Goal: Contribute content: Contribute content

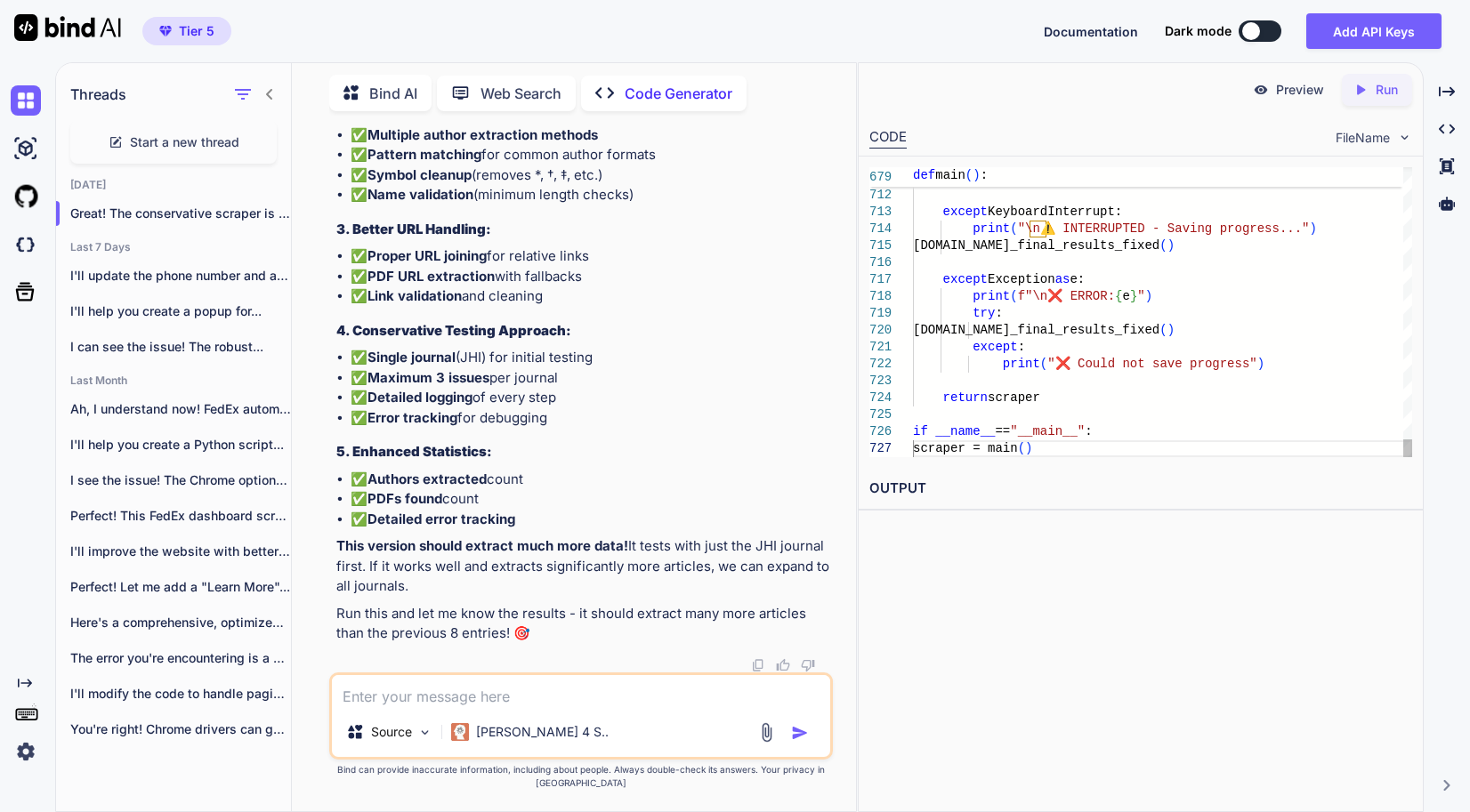
type textarea "import requests from bs4 import BeautifulSoup import pandas as pd import time i…"
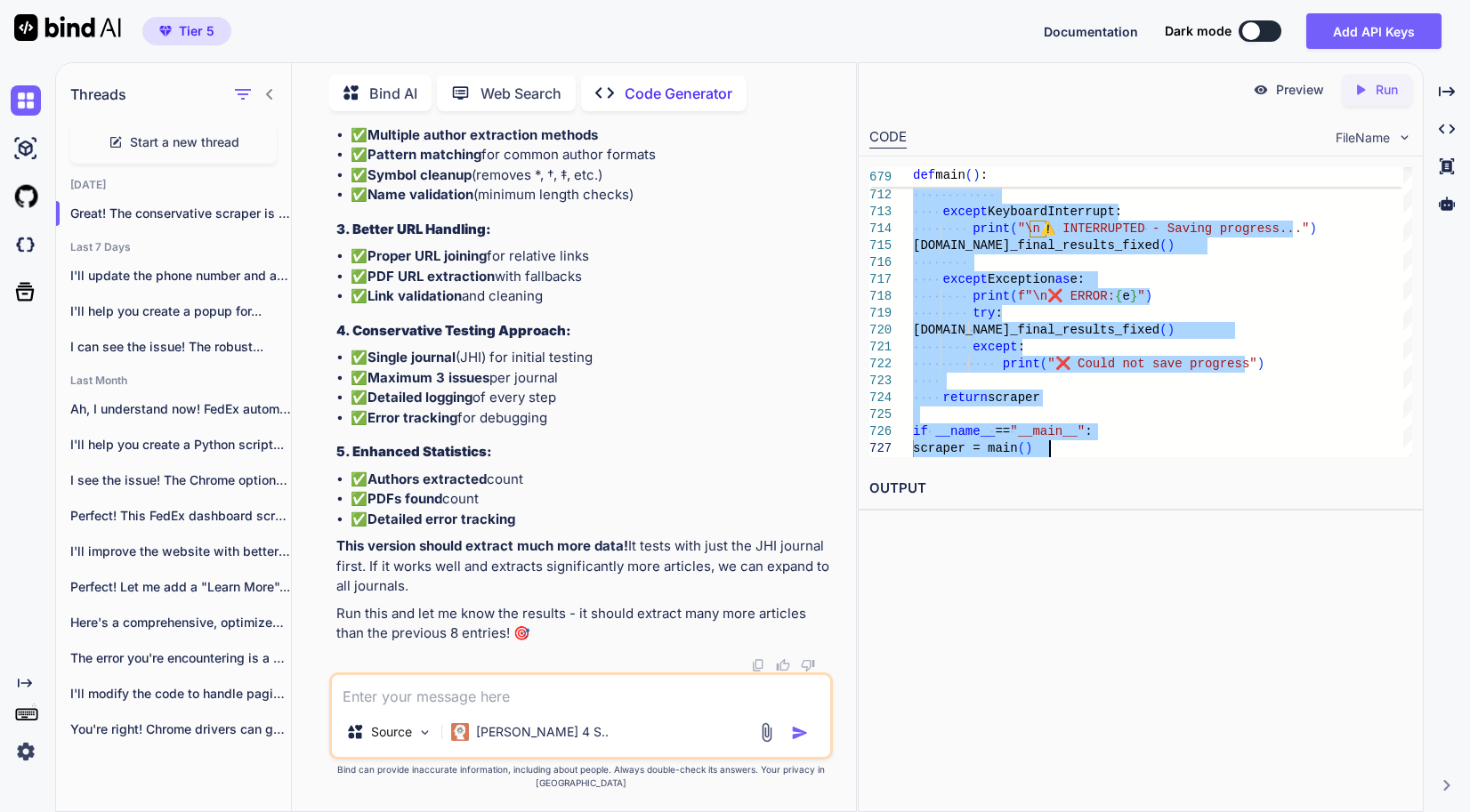
click at [185, 133] on span "Start a new thread" at bounding box center [184, 142] width 110 height 18
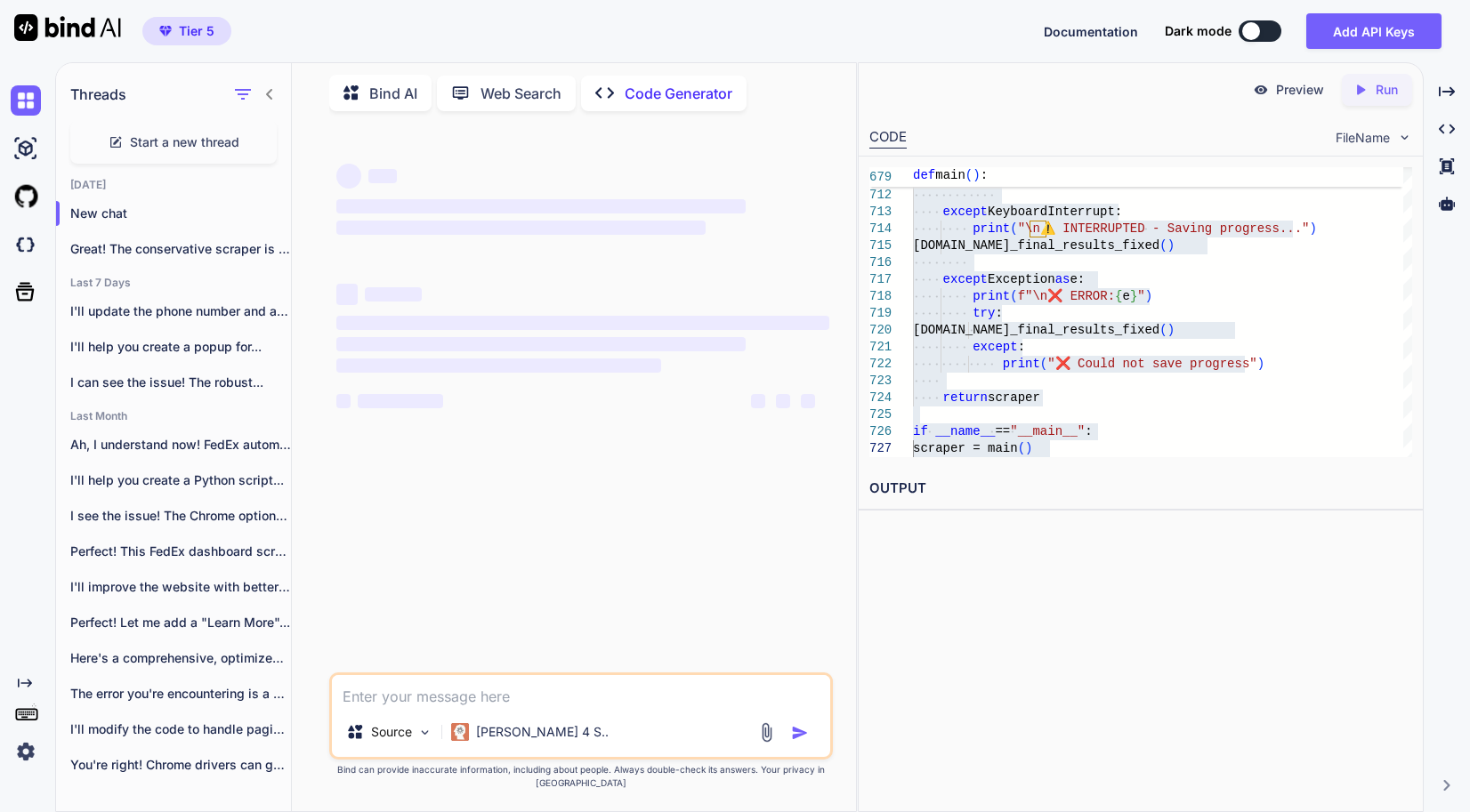
click at [765, 743] on img at bounding box center [766, 732] width 21 height 21
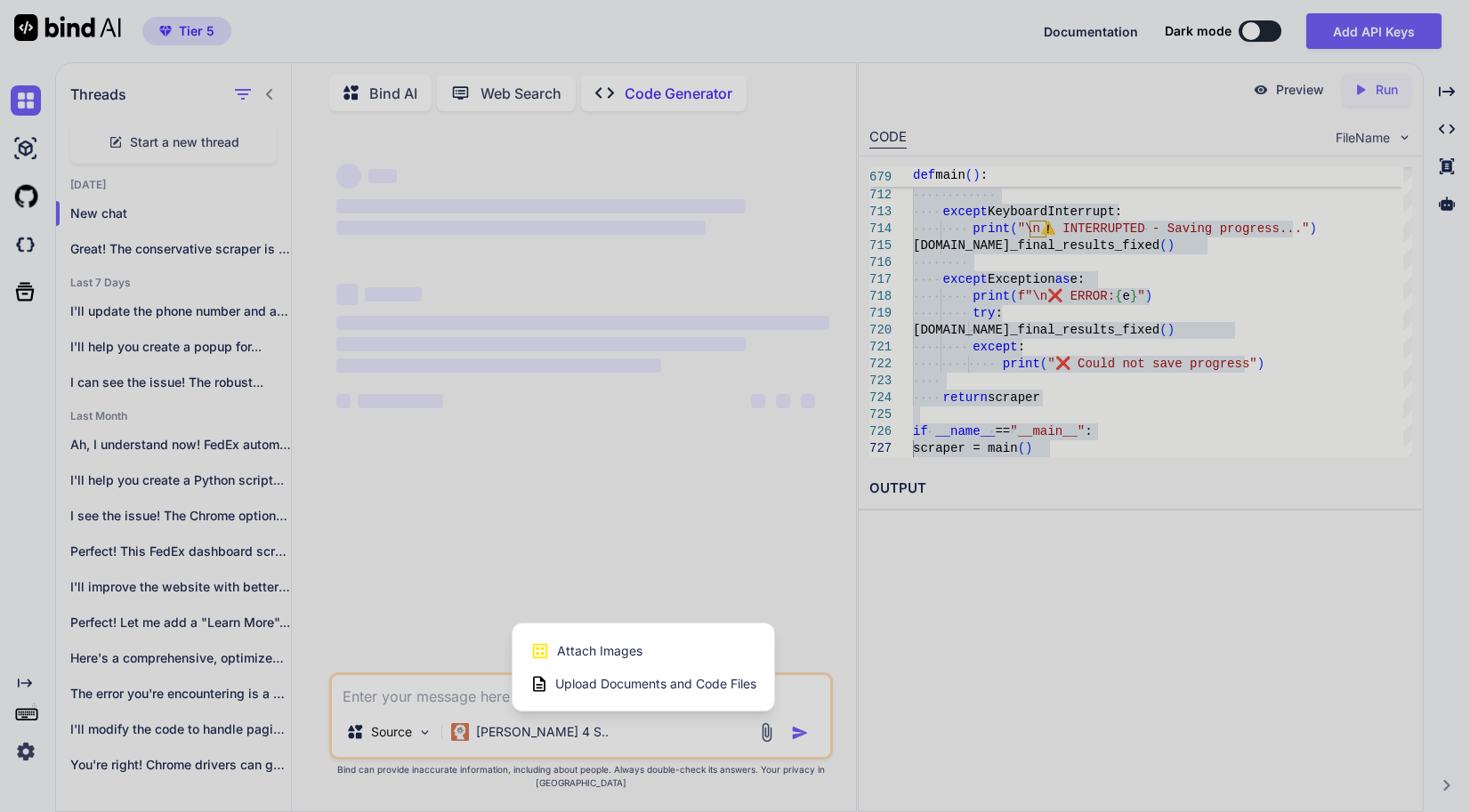
click at [699, 693] on span "Upload Documents and Code Files" at bounding box center [656, 684] width 201 height 18
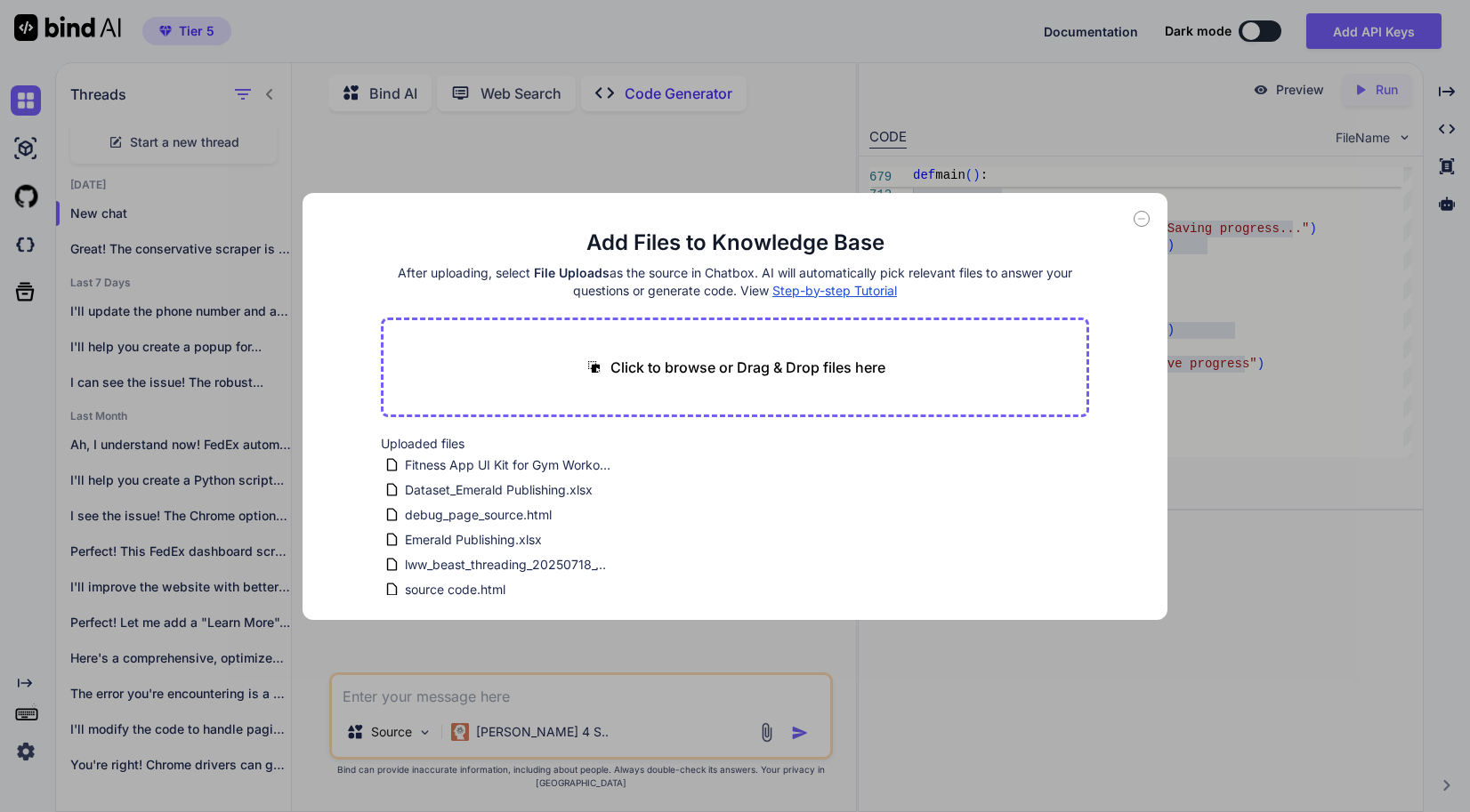
click at [750, 371] on p "Click to browse or Drag & Drop files here" at bounding box center [748, 367] width 275 height 22
type input "C:\fakepath\Copy of Project Scope and Timelines Document - Ba Ikhtayar Jawan.do…"
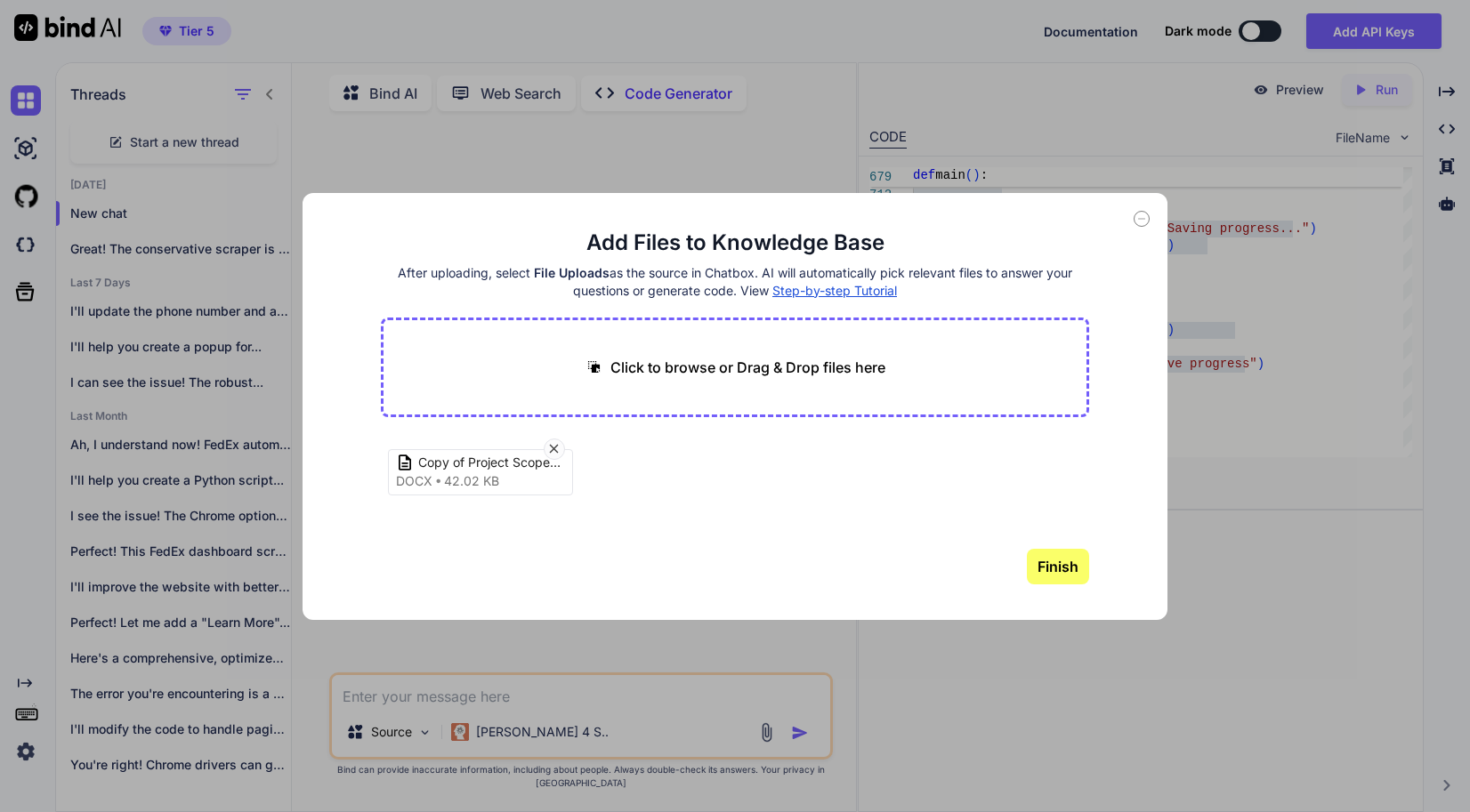
click at [1083, 574] on button "Finish" at bounding box center [1058, 566] width 62 height 36
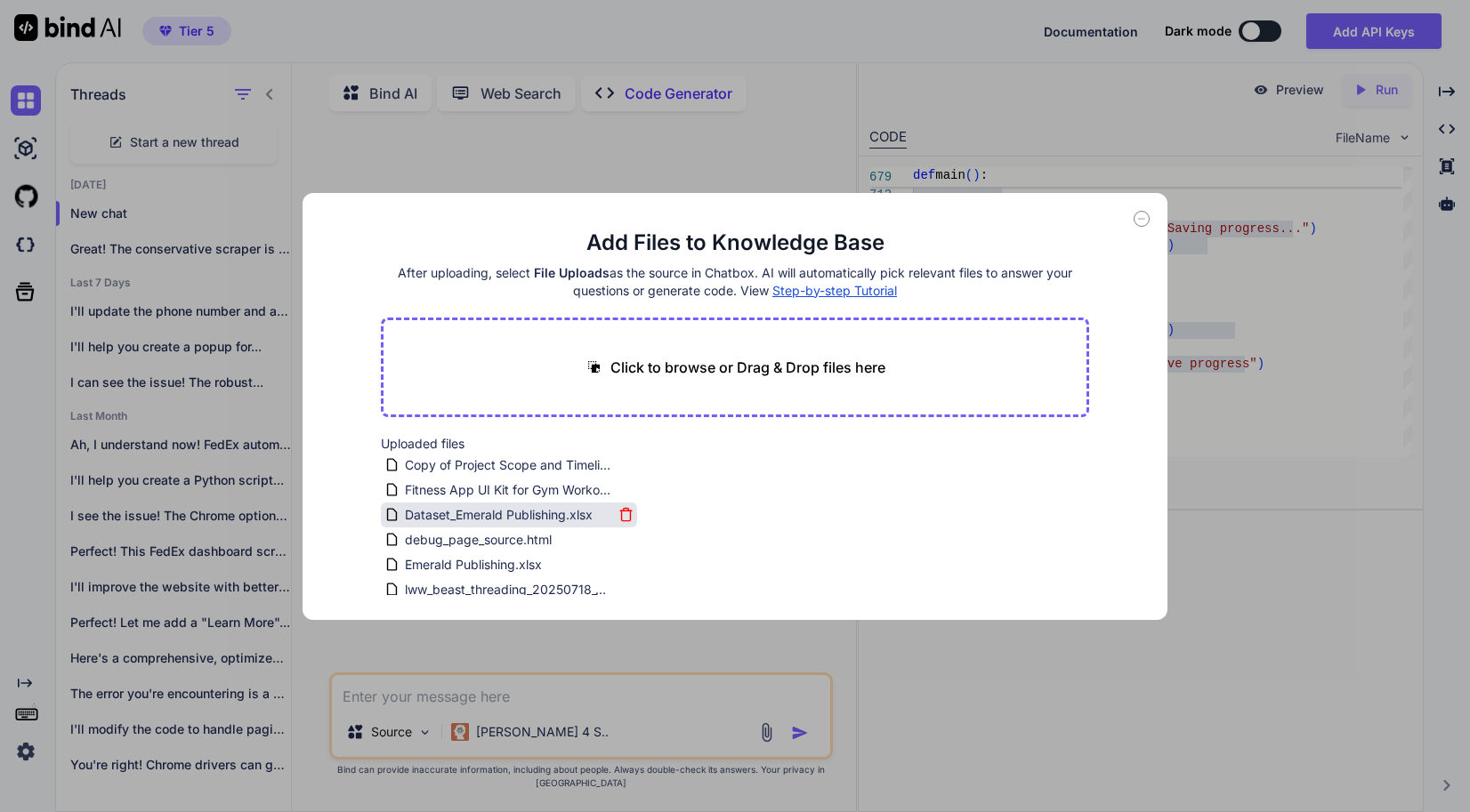
scroll to position [206, 0]
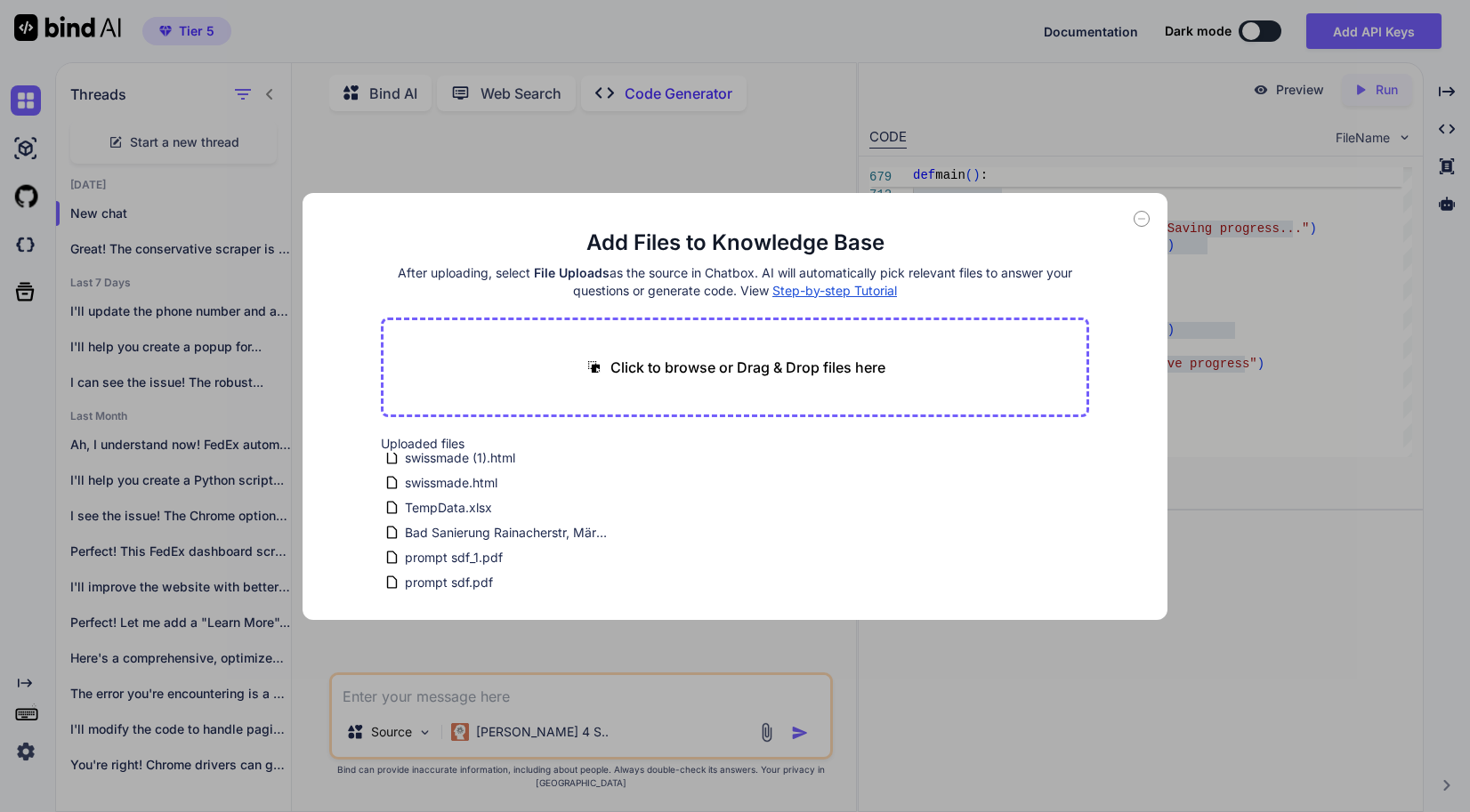
click at [912, 661] on div "Add Files to Knowledge Base After uploading, select File Uploads as the source …" at bounding box center [735, 406] width 1470 height 812
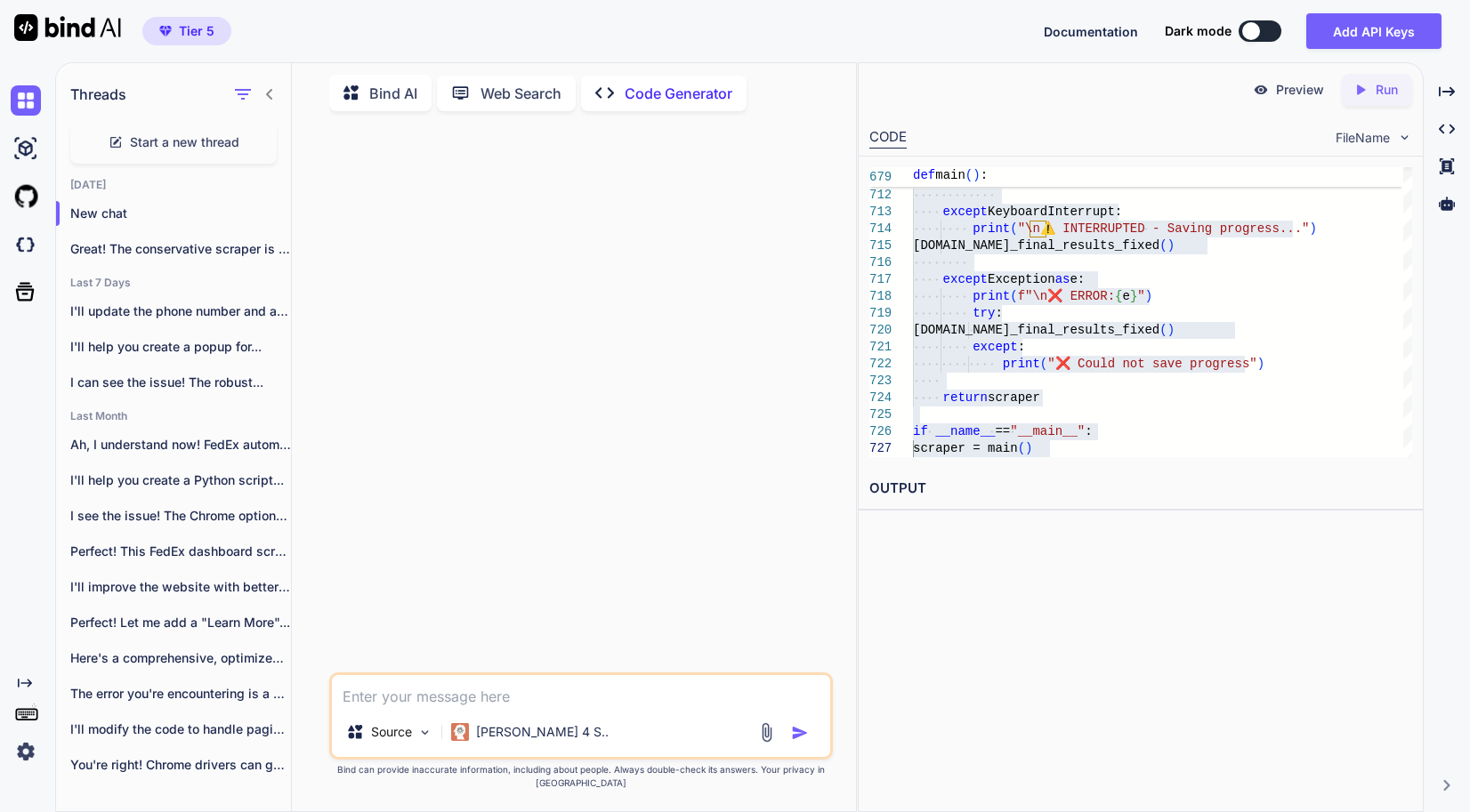
click at [768, 743] on img at bounding box center [766, 732] width 21 height 21
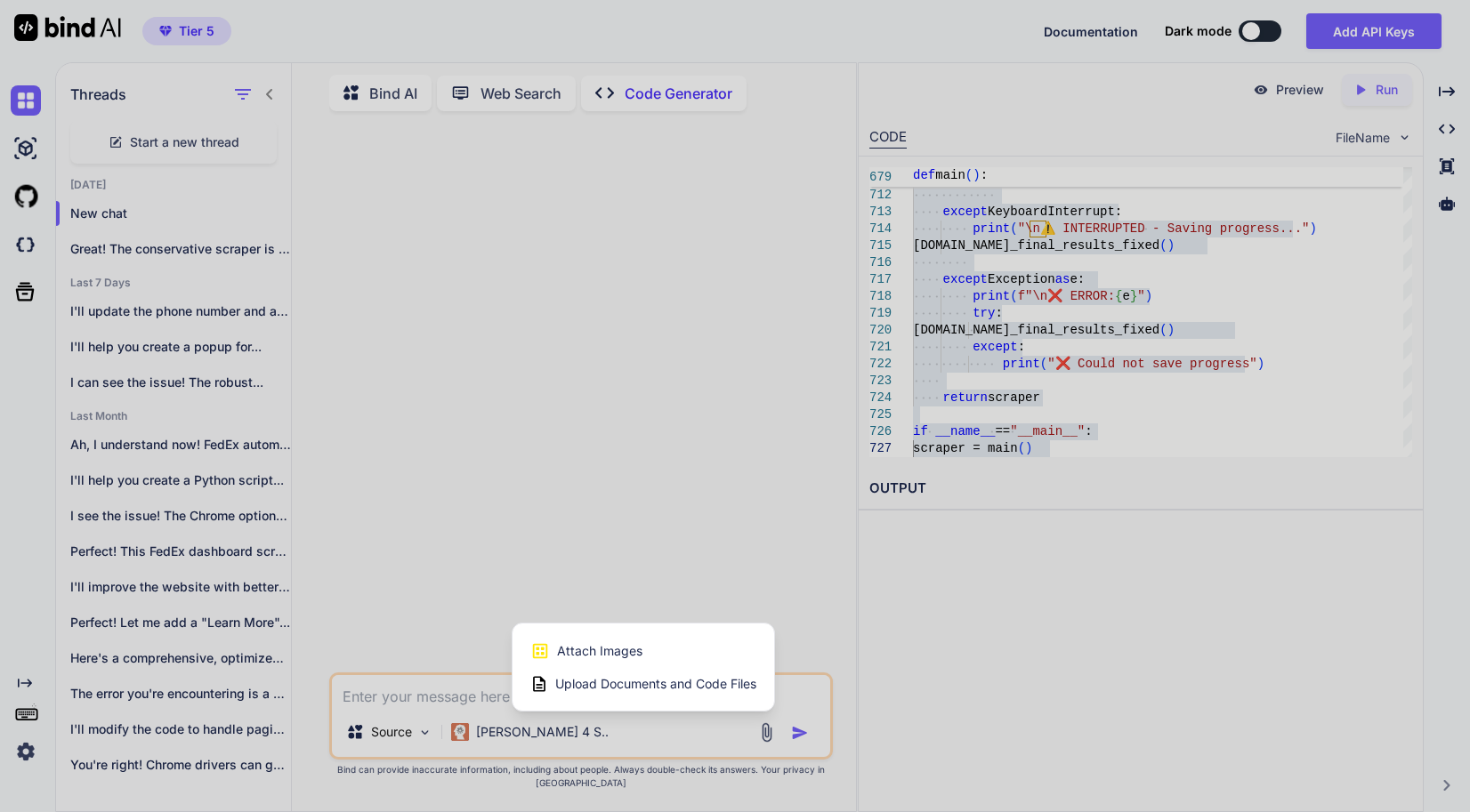
click at [683, 693] on span "Upload Documents and Code Files" at bounding box center [656, 684] width 201 height 18
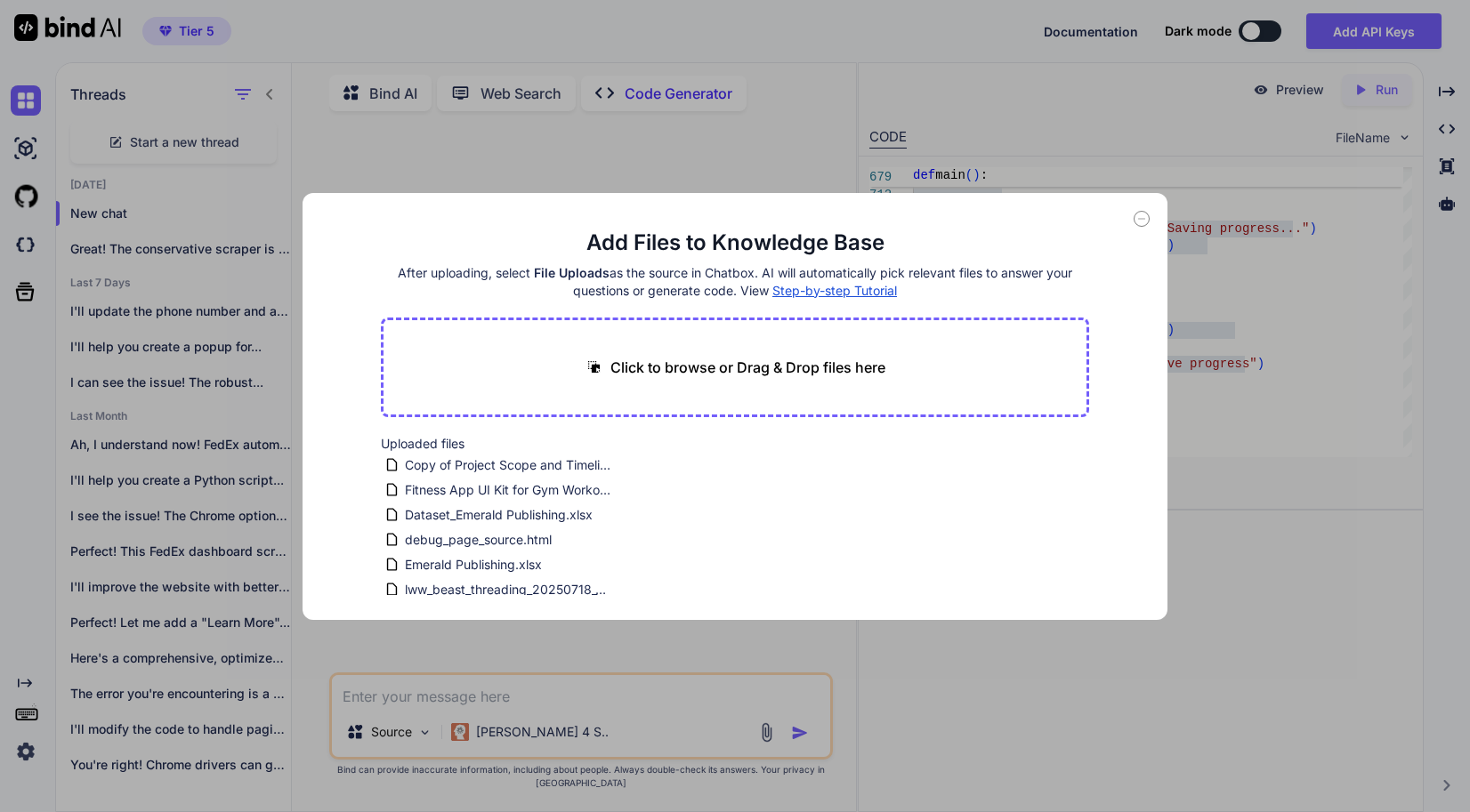
click at [965, 601] on main "Add Files to Knowledge Base After uploading, select File Uploads as the source …" at bounding box center [735, 424] width 709 height 391
click at [907, 695] on div "Add Files to Knowledge Base After uploading, select File Uploads as the source …" at bounding box center [735, 406] width 1470 height 812
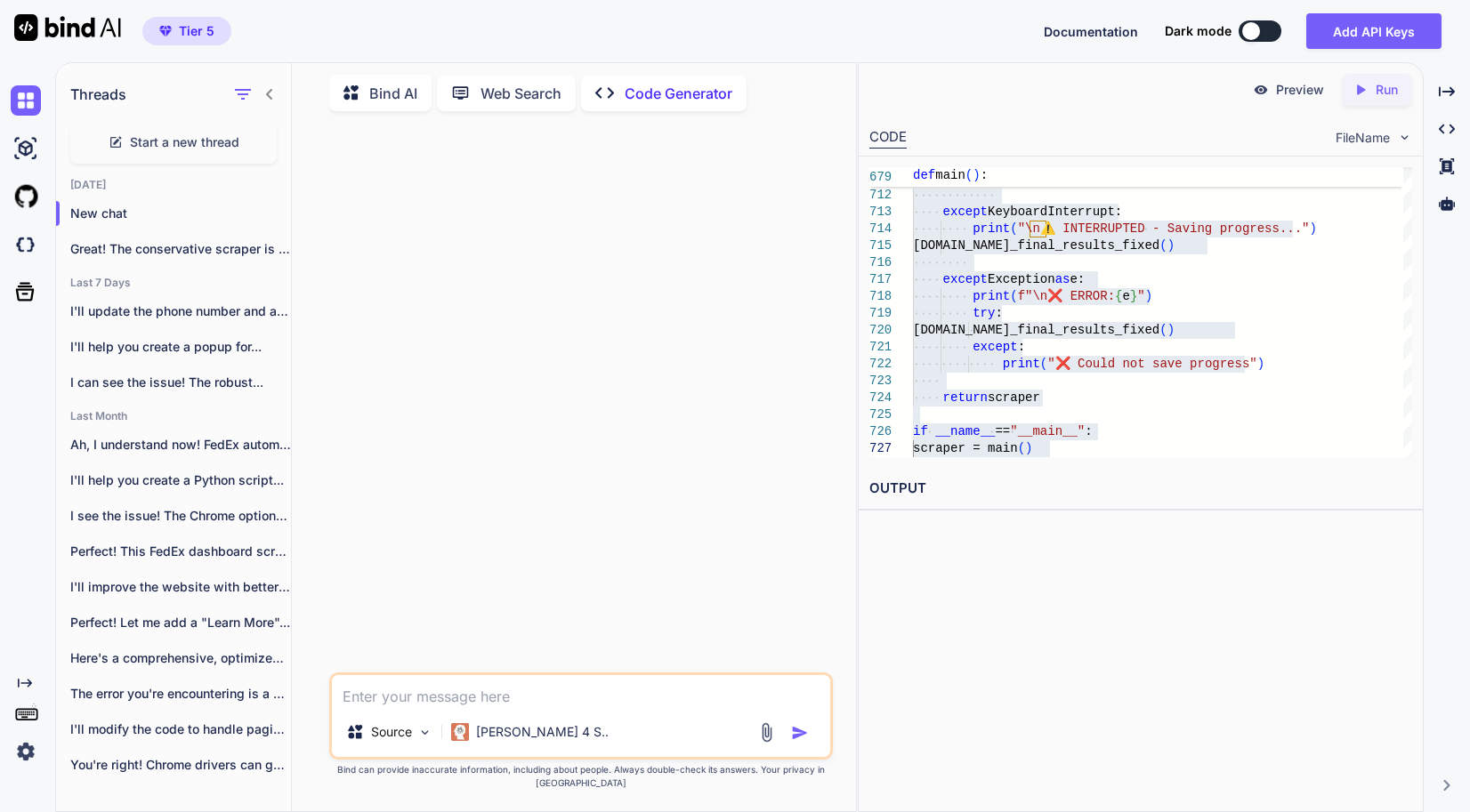
click at [642, 693] on textarea at bounding box center [581, 691] width 498 height 32
paste textarea "Copy of Project Scope and Timelines Document - Ba Ikhtayar Jawan"
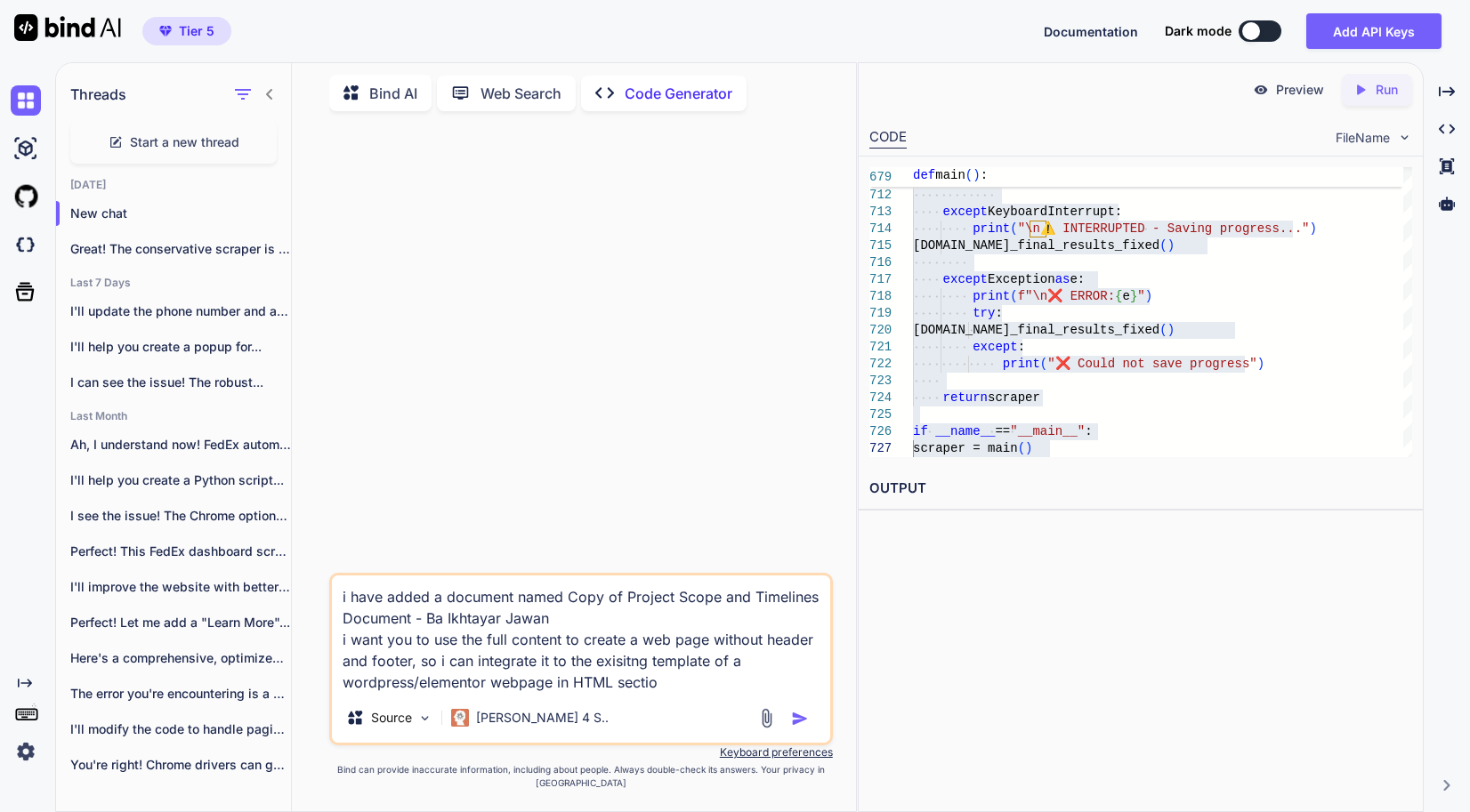
type textarea "i have added a document named Copy of Project Scope and Timelines Document - Ba…"
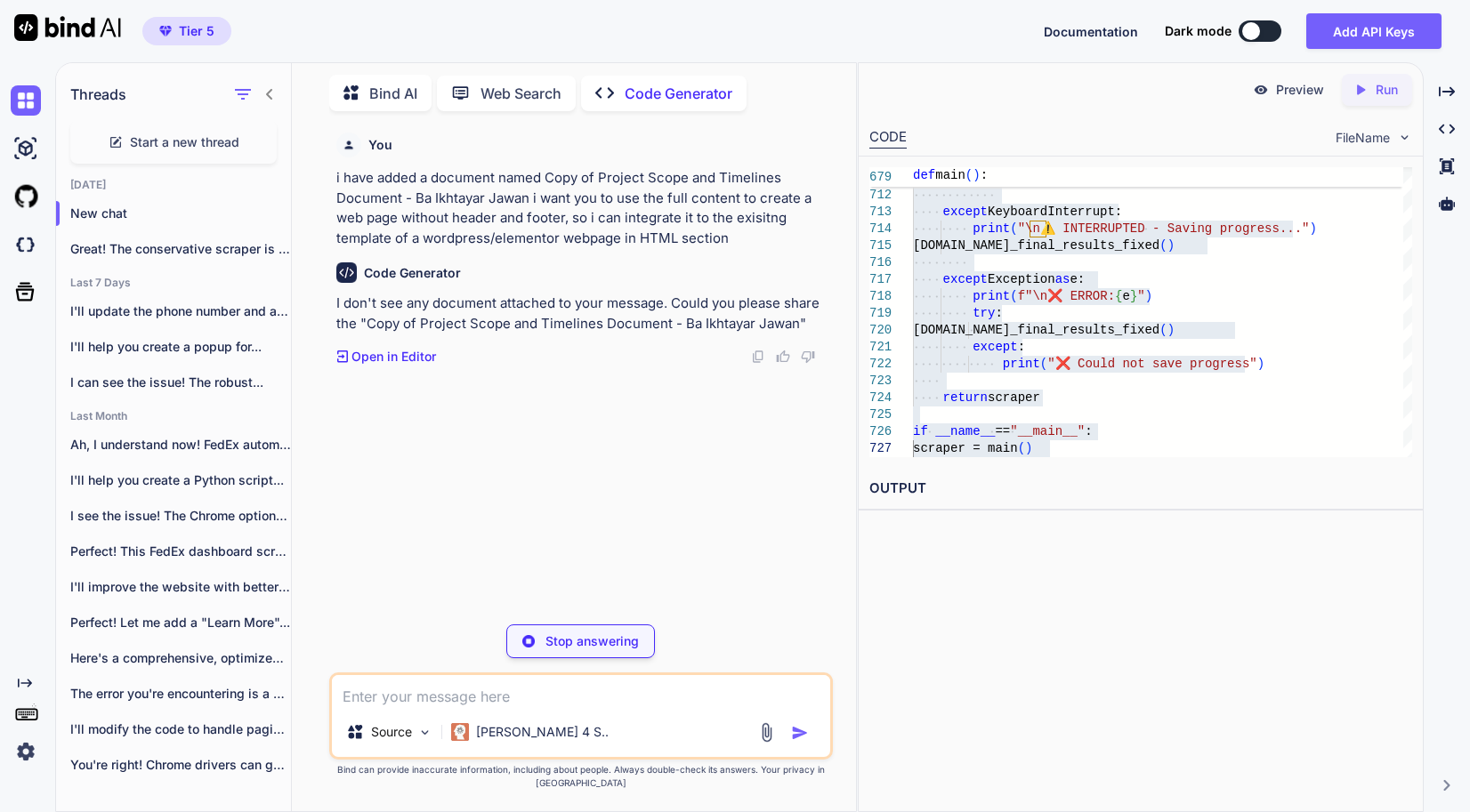
drag, startPoint x: 670, startPoint y: 798, endPoint x: 668, endPoint y: 778, distance: 20.1
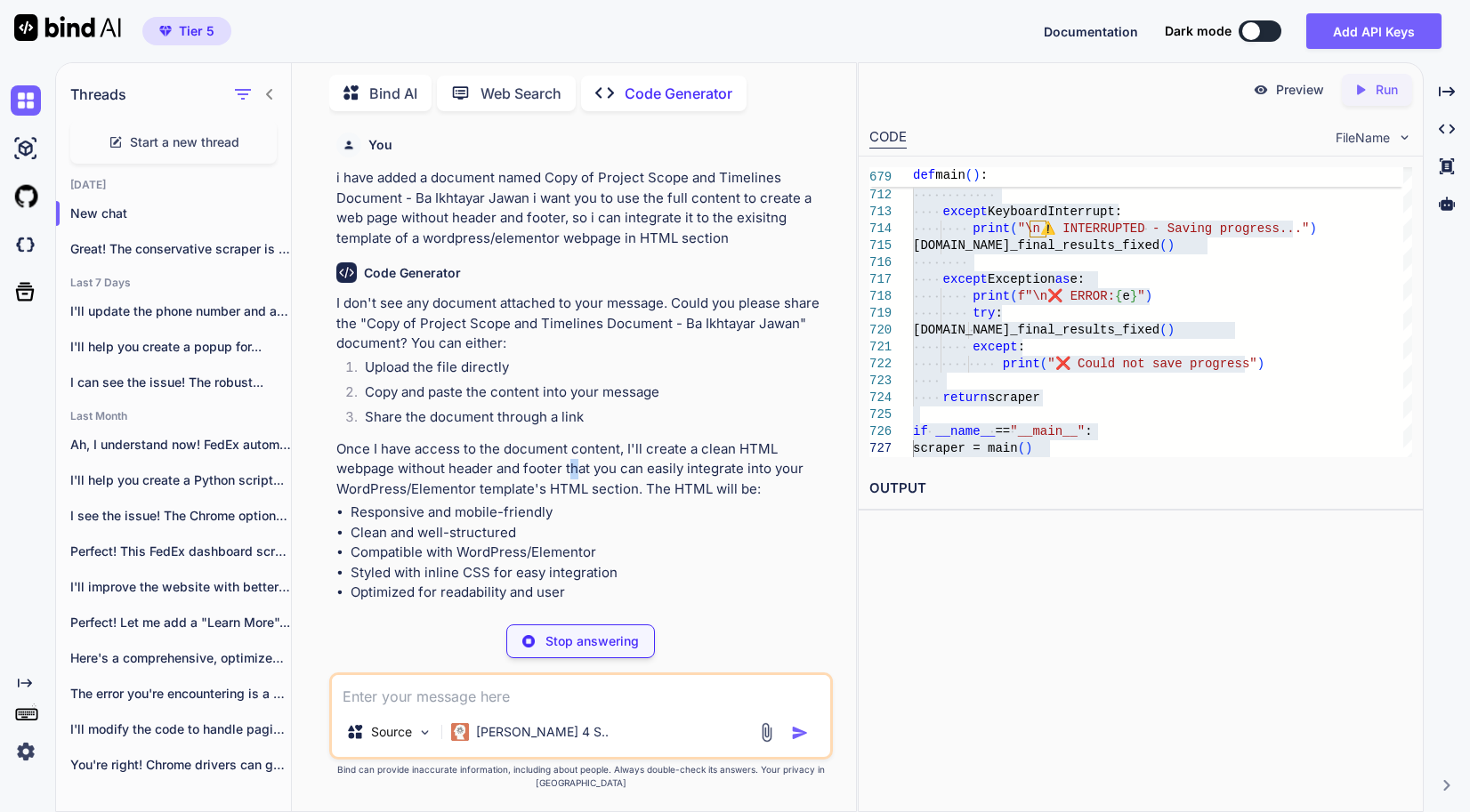
drag, startPoint x: 668, startPoint y: 778, endPoint x: 574, endPoint y: 462, distance: 329.7
click at [574, 462] on p "Once I have access to the document content, I'll create a clean HTML webpage wi…" at bounding box center [583, 470] width 493 height 61
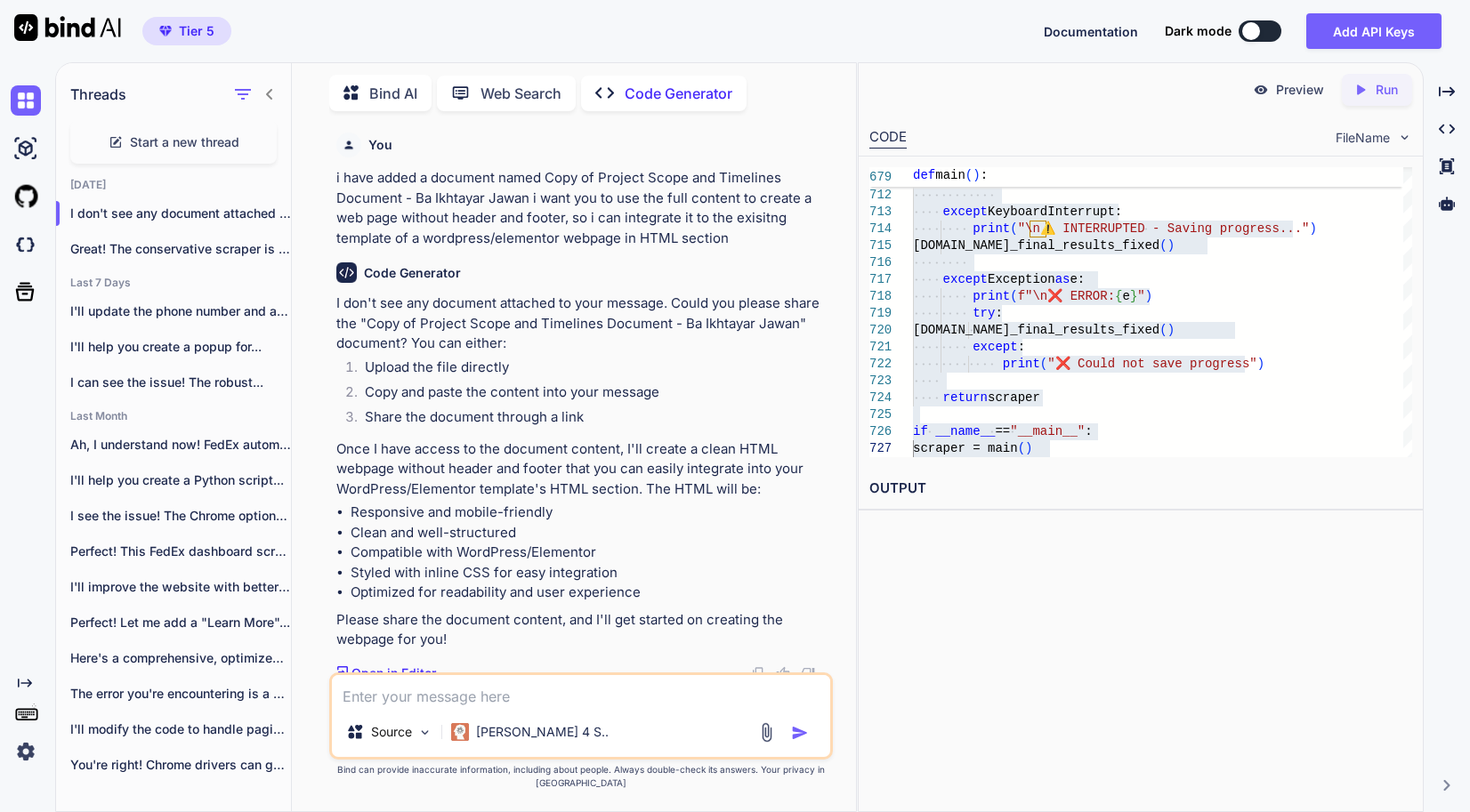
drag, startPoint x: 574, startPoint y: 462, endPoint x: 738, endPoint y: 564, distance: 193.1
click at [738, 564] on li "Styled with inline CSS for easy integration" at bounding box center [590, 573] width 478 height 21
click at [386, 741] on p "Source" at bounding box center [392, 731] width 41 height 18
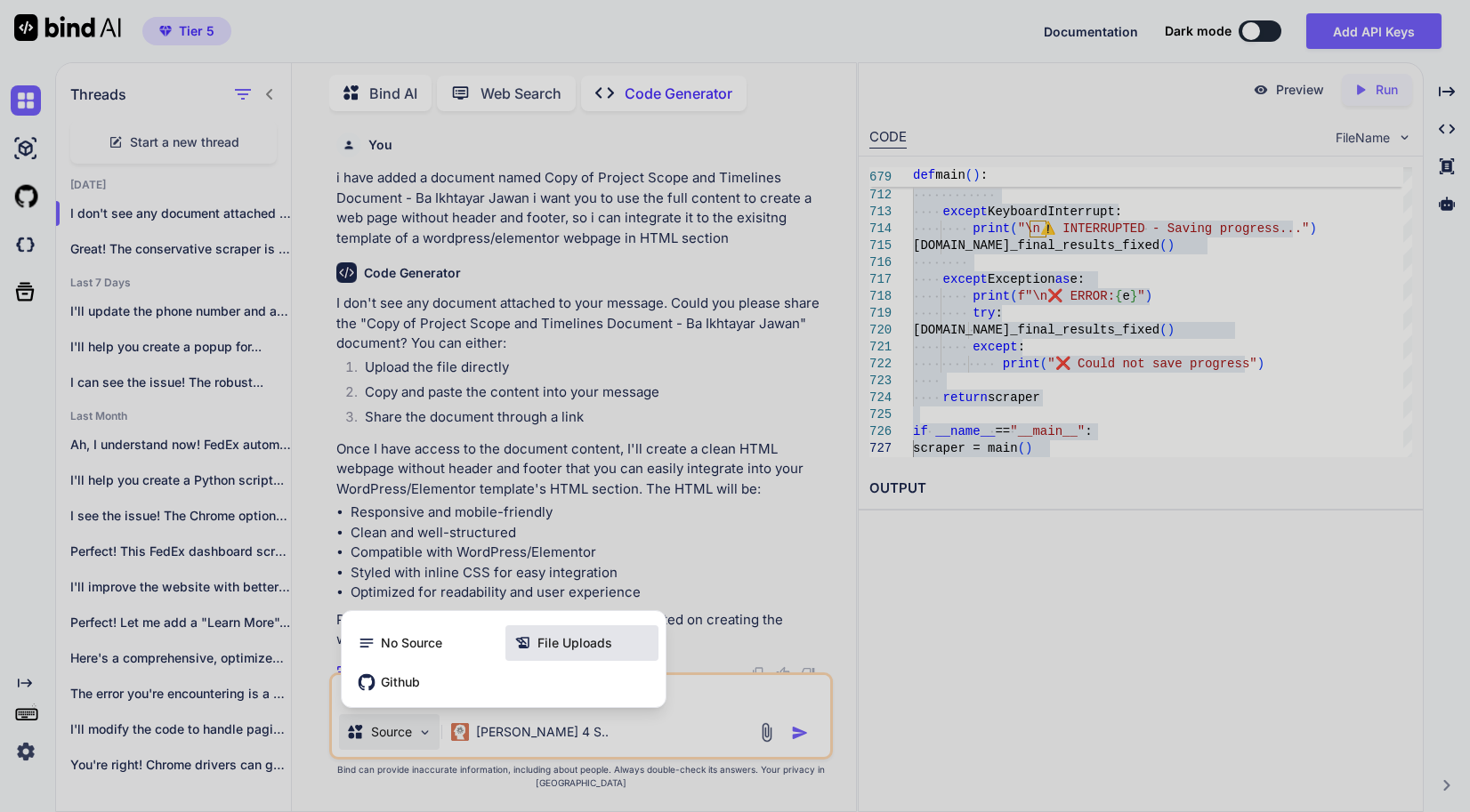
click at [531, 652] on icon at bounding box center [525, 642] width 23 height 18
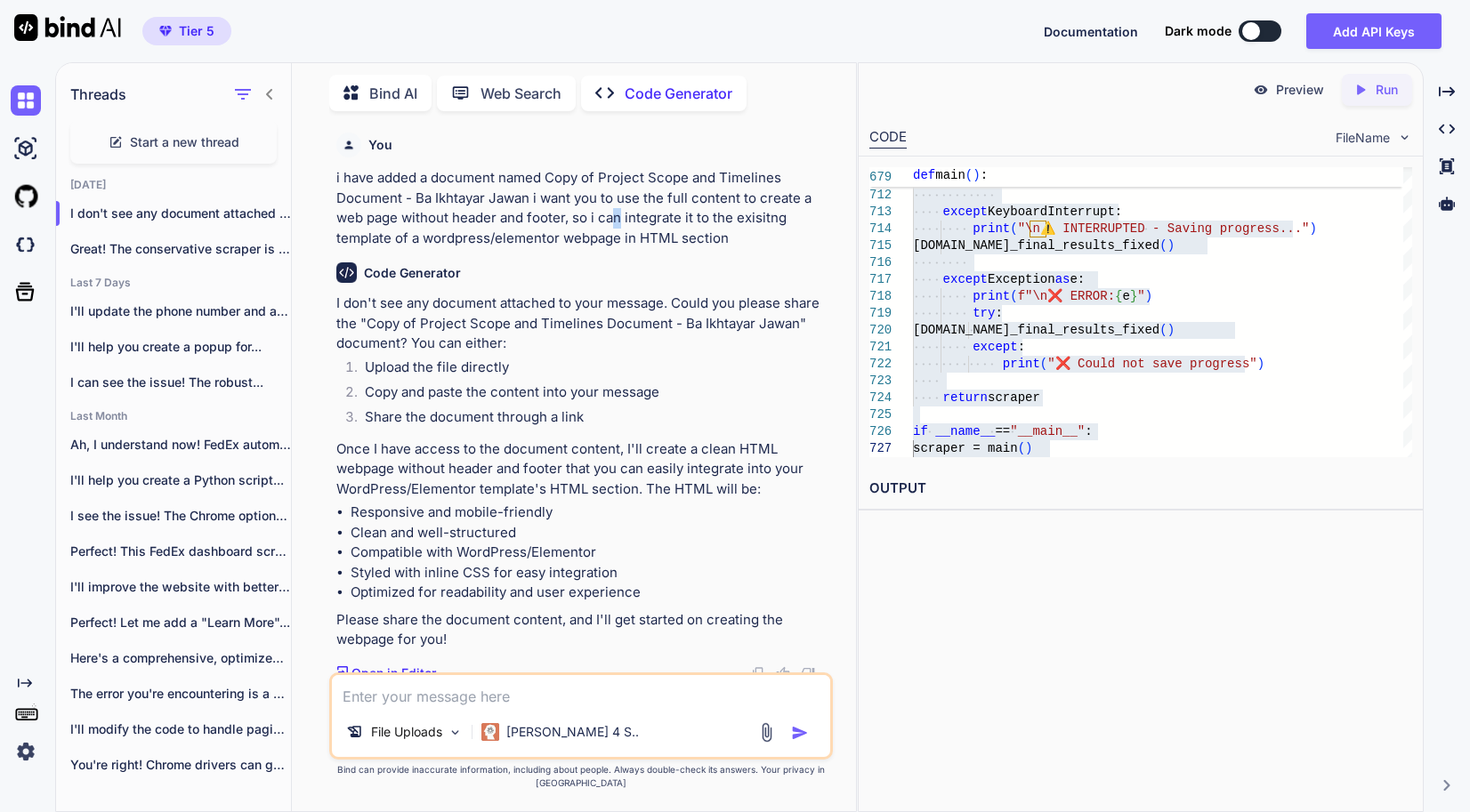
click at [616, 218] on p "i have added a document named Copy of Project Scope and Timelines Document - Ba…" at bounding box center [583, 207] width 493 height 80
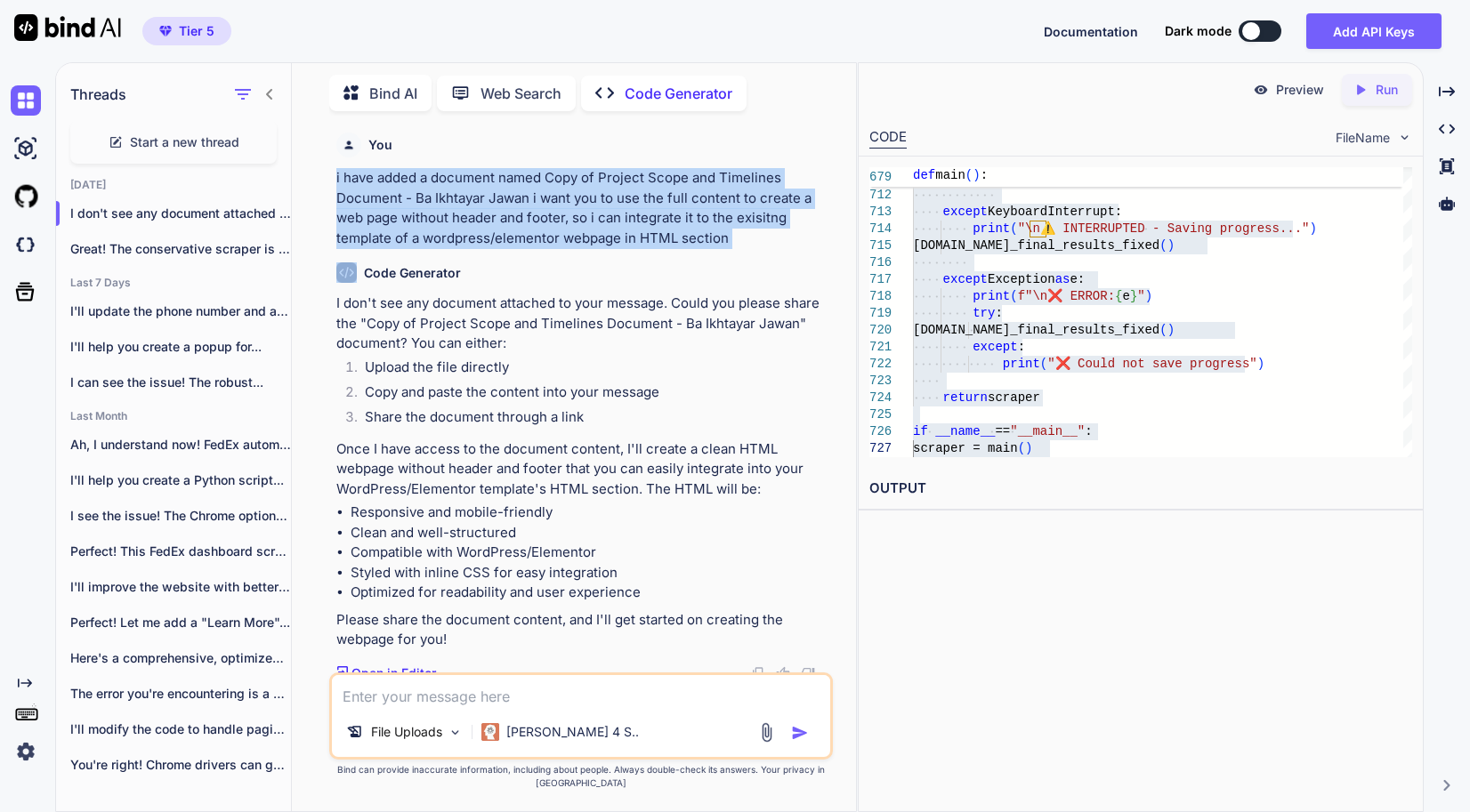
click at [616, 218] on p "i have added a document named Copy of Project Scope and Timelines Document - Ba…" at bounding box center [583, 207] width 493 height 80
copy p "i have added a document named Copy of Project Scope and Timelines Document - Ba…"
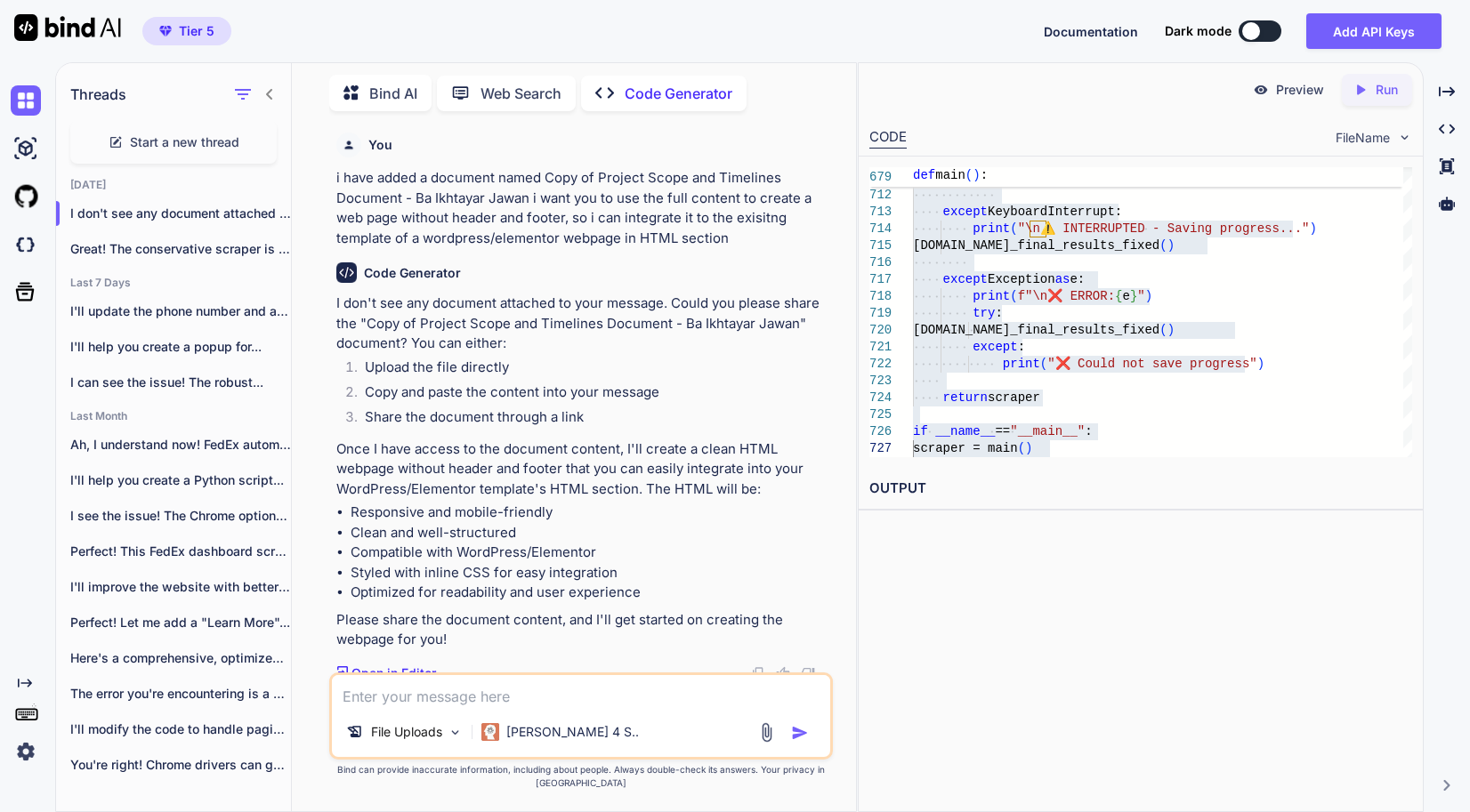
click at [608, 707] on textarea at bounding box center [581, 691] width 498 height 32
paste textarea "i have added a document named Copy of Project Scope and Timelines Document - Ba…"
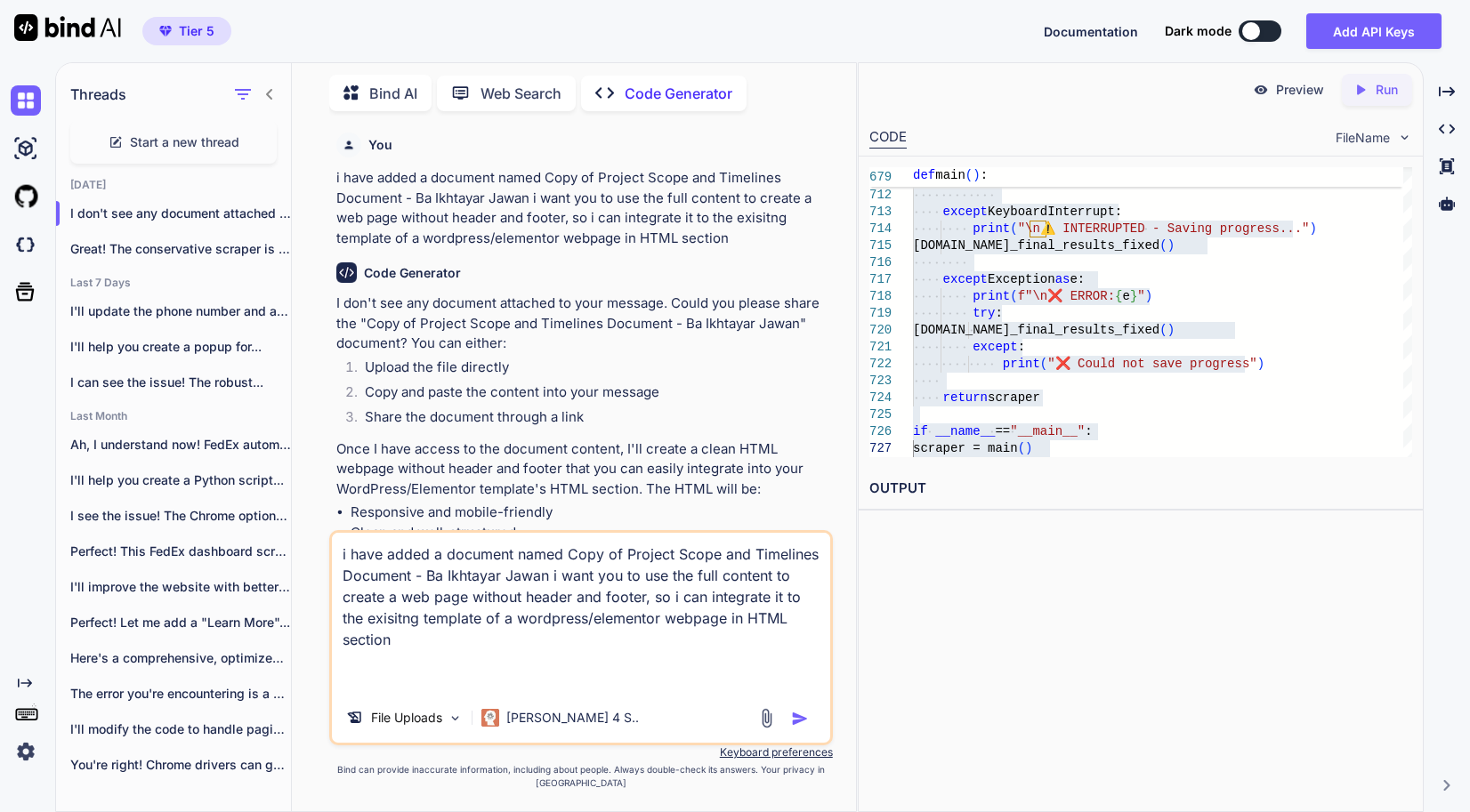
type textarea "i have added a document named Copy of Project Scope and Timelines Document - Ba…"
click at [804, 728] on img "button" at bounding box center [799, 718] width 18 height 18
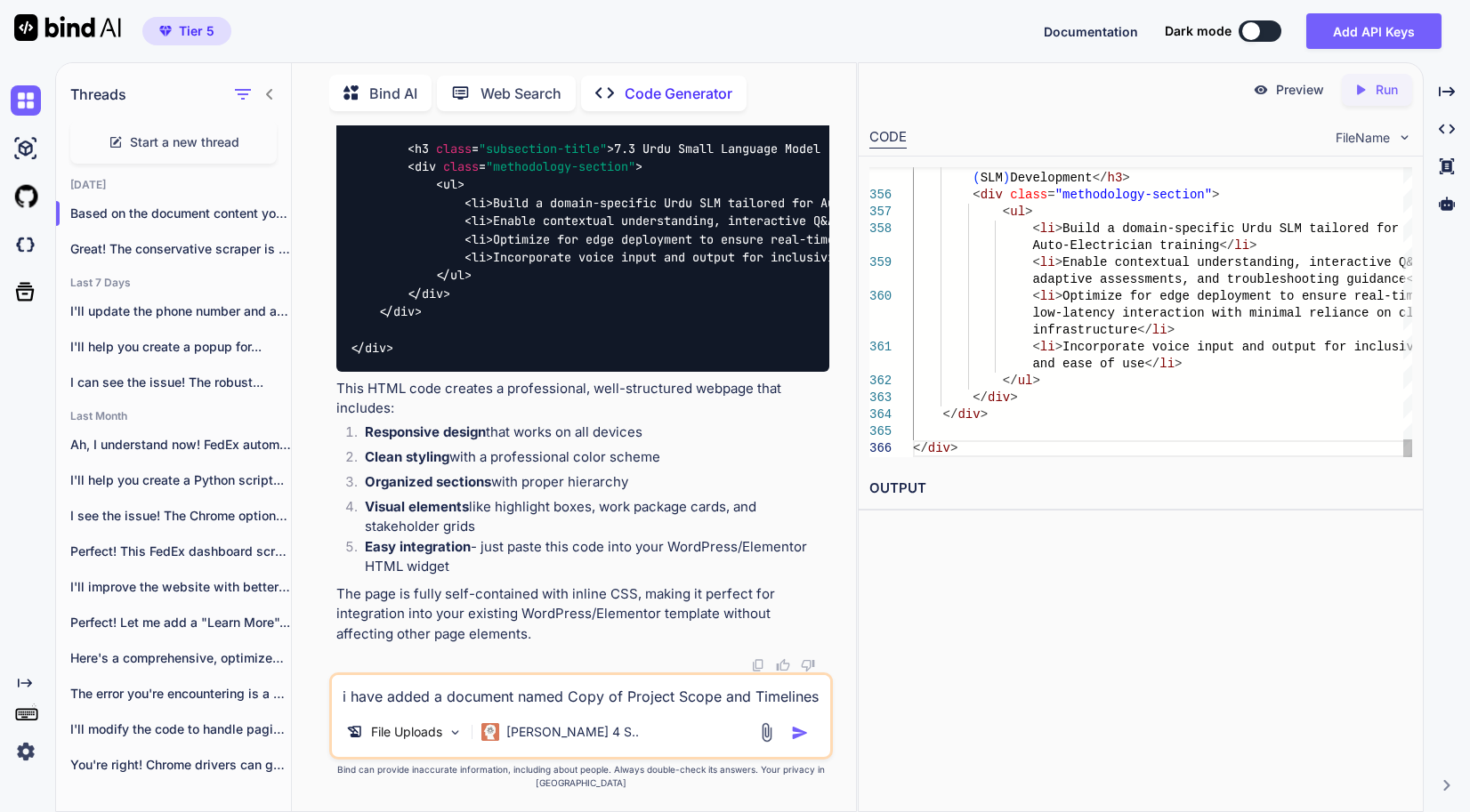
scroll to position [0, 0]
click at [1387, 96] on p "Run" at bounding box center [1387, 89] width 23 height 18
click at [1013, 524] on link "[URL][DOMAIN_NAME]" at bounding box center [942, 531] width 144 height 17
click at [542, 692] on textarea "i have added a document named Copy of Project Scope and Timelines Document - Ba…" at bounding box center [581, 691] width 498 height 32
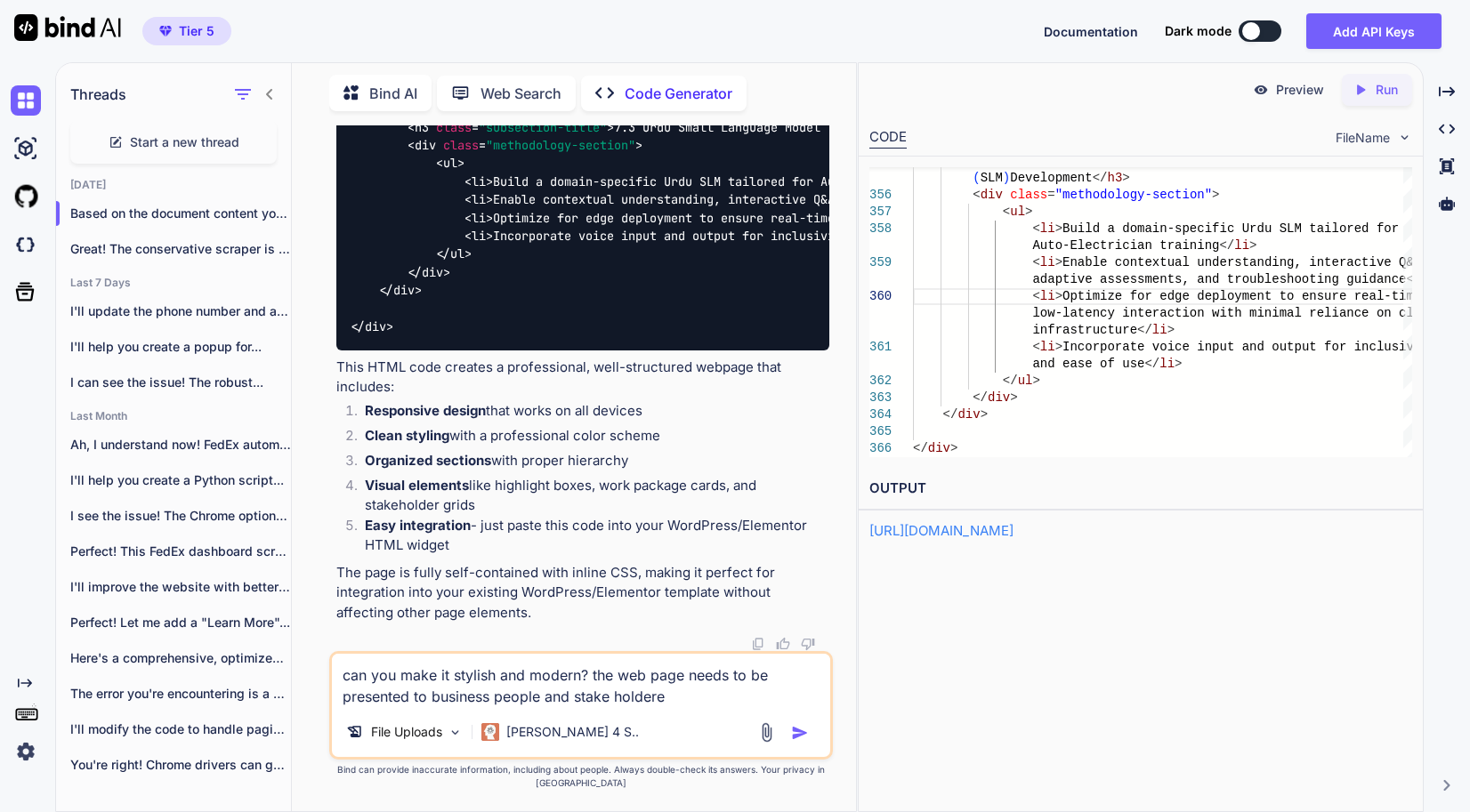
type textarea "can you make it stylish and modern? the web page needs to be presented to busin…"
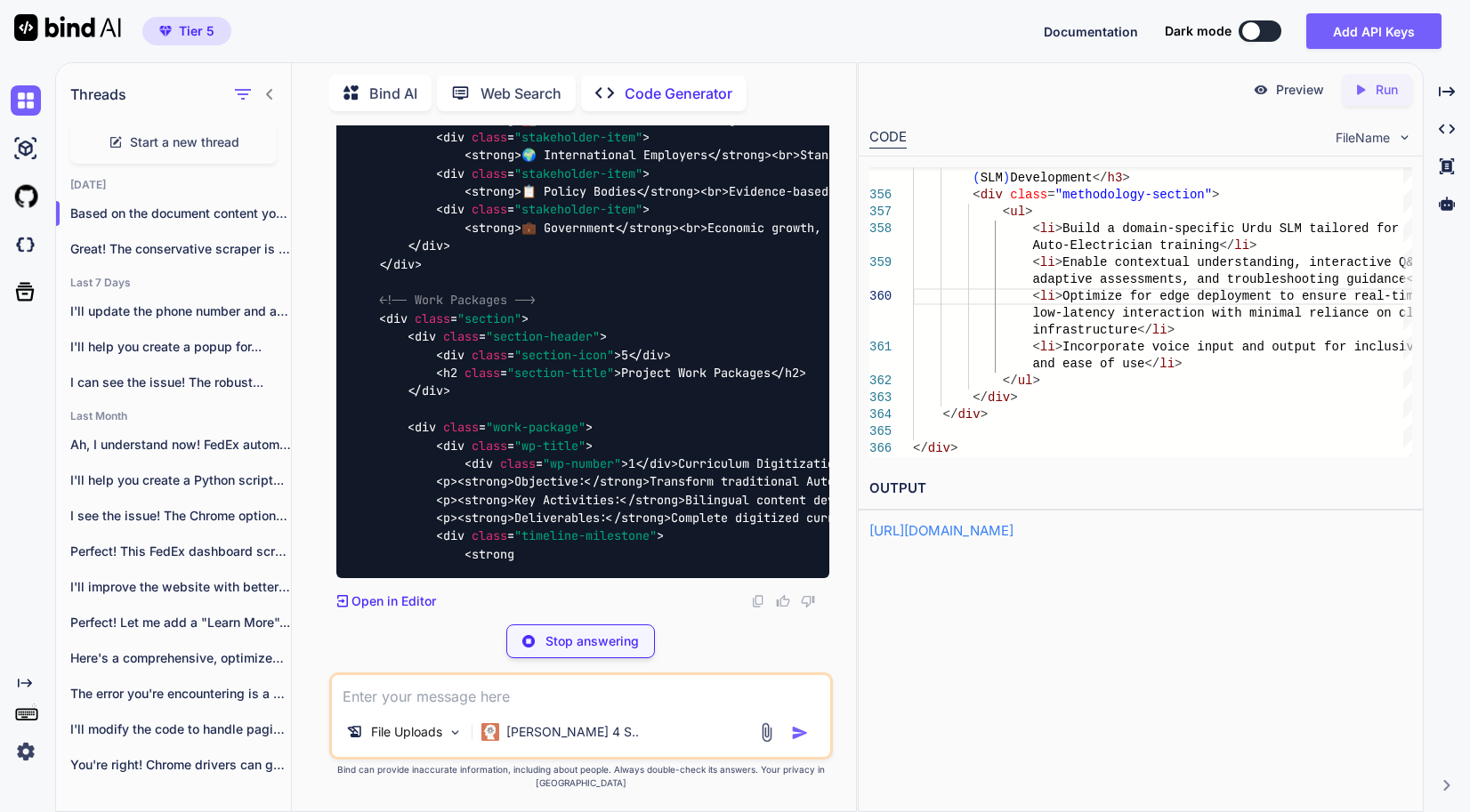
scroll to position [18200, 0]
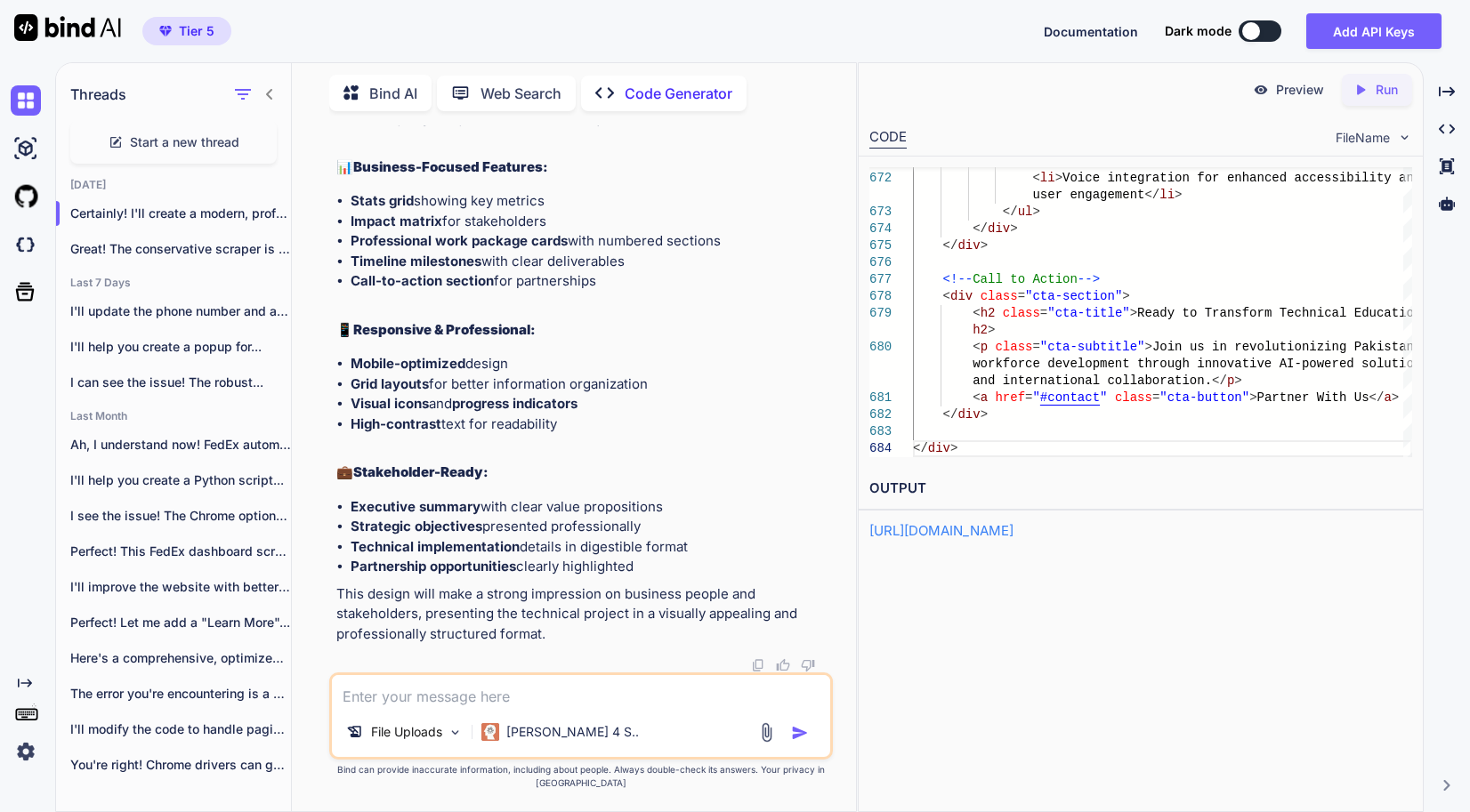
click at [1378, 92] on p "Run" at bounding box center [1387, 89] width 23 height 18
click at [1281, 92] on p "Preview" at bounding box center [1299, 89] width 48 height 18
click at [711, 707] on textarea at bounding box center [581, 691] width 498 height 32
paste textarea "[URL][DOMAIN_NAME]"
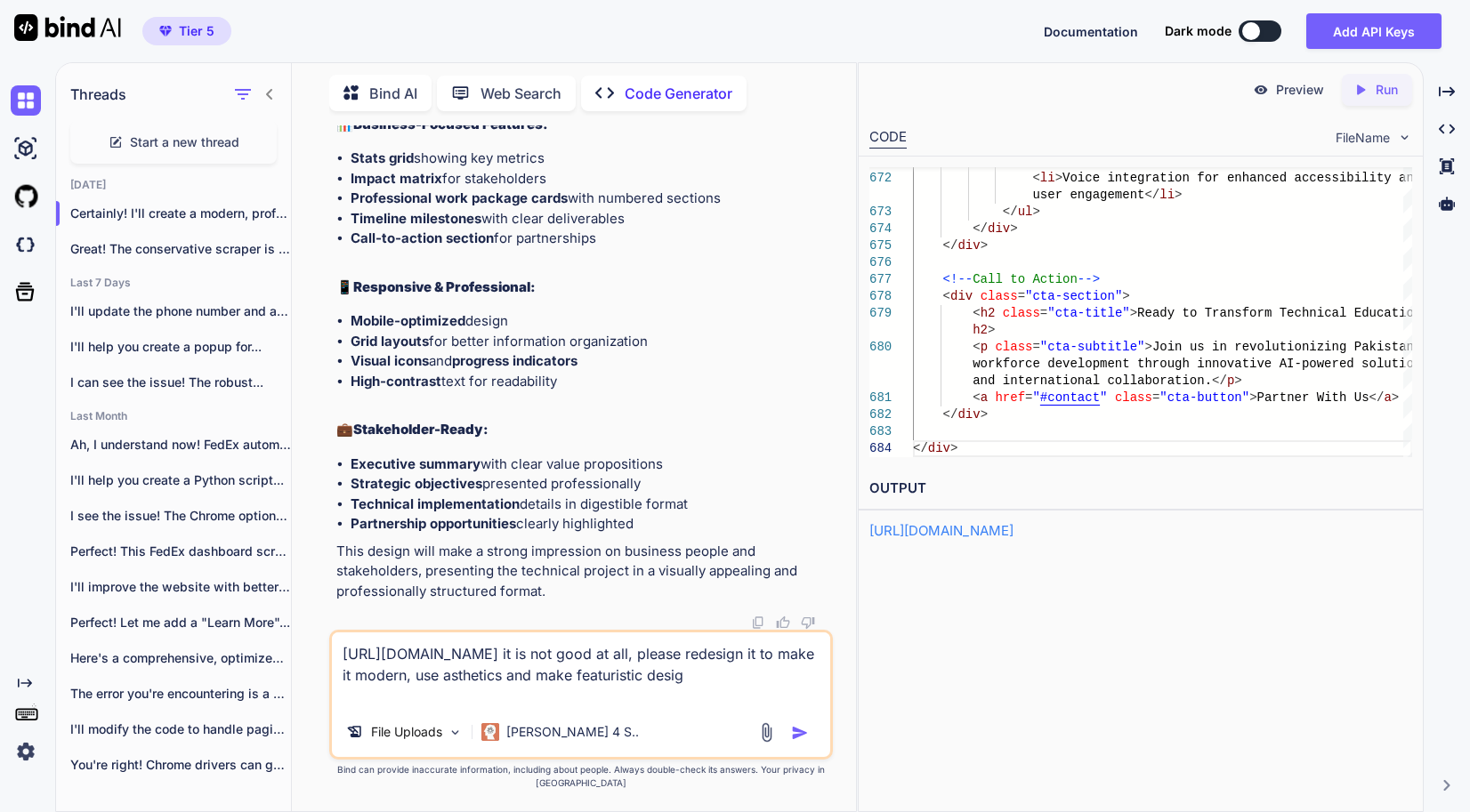
type textarea "[URL][DOMAIN_NAME] it is not good at all, please redesign it to make it modern,…"
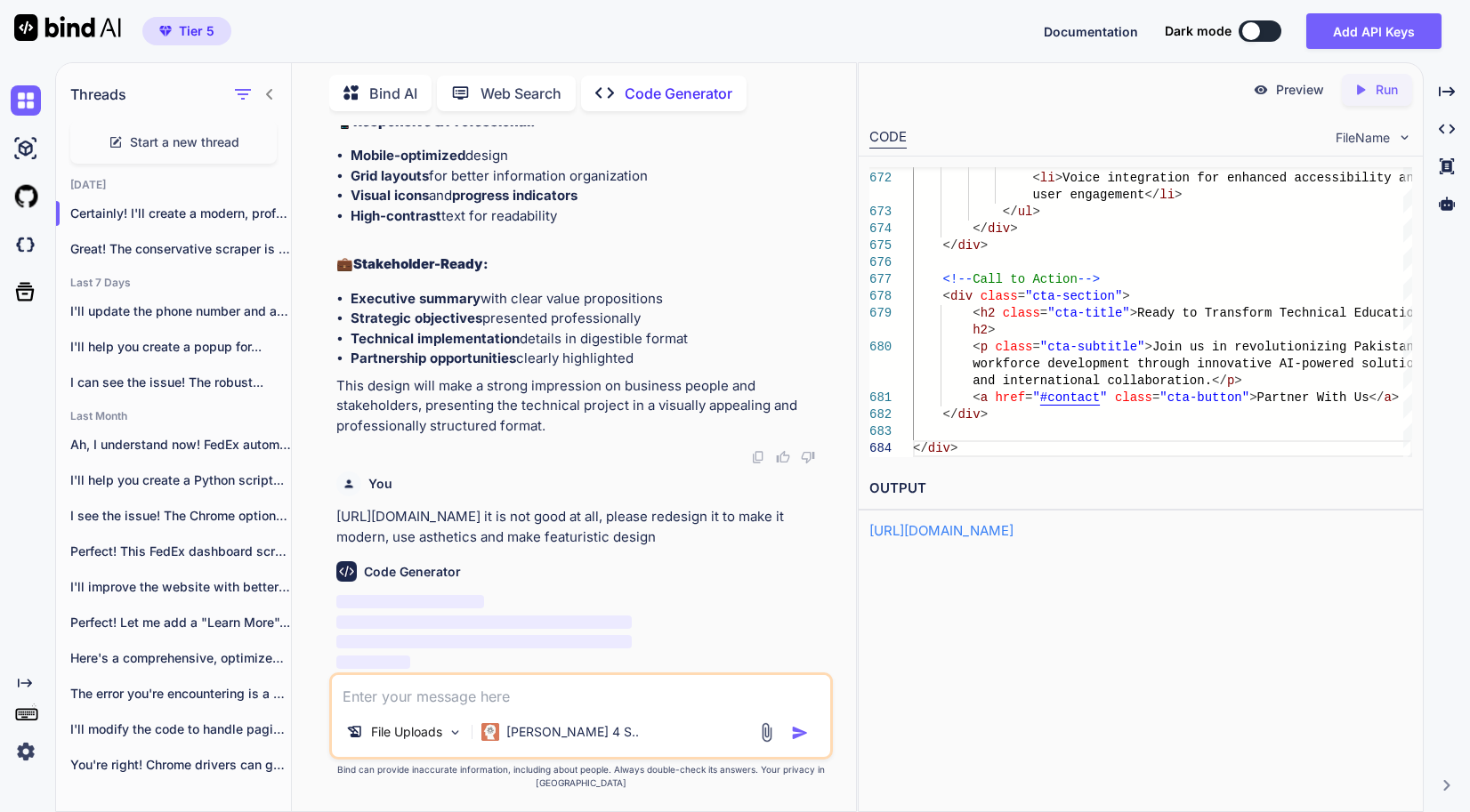
scroll to position [20863, 0]
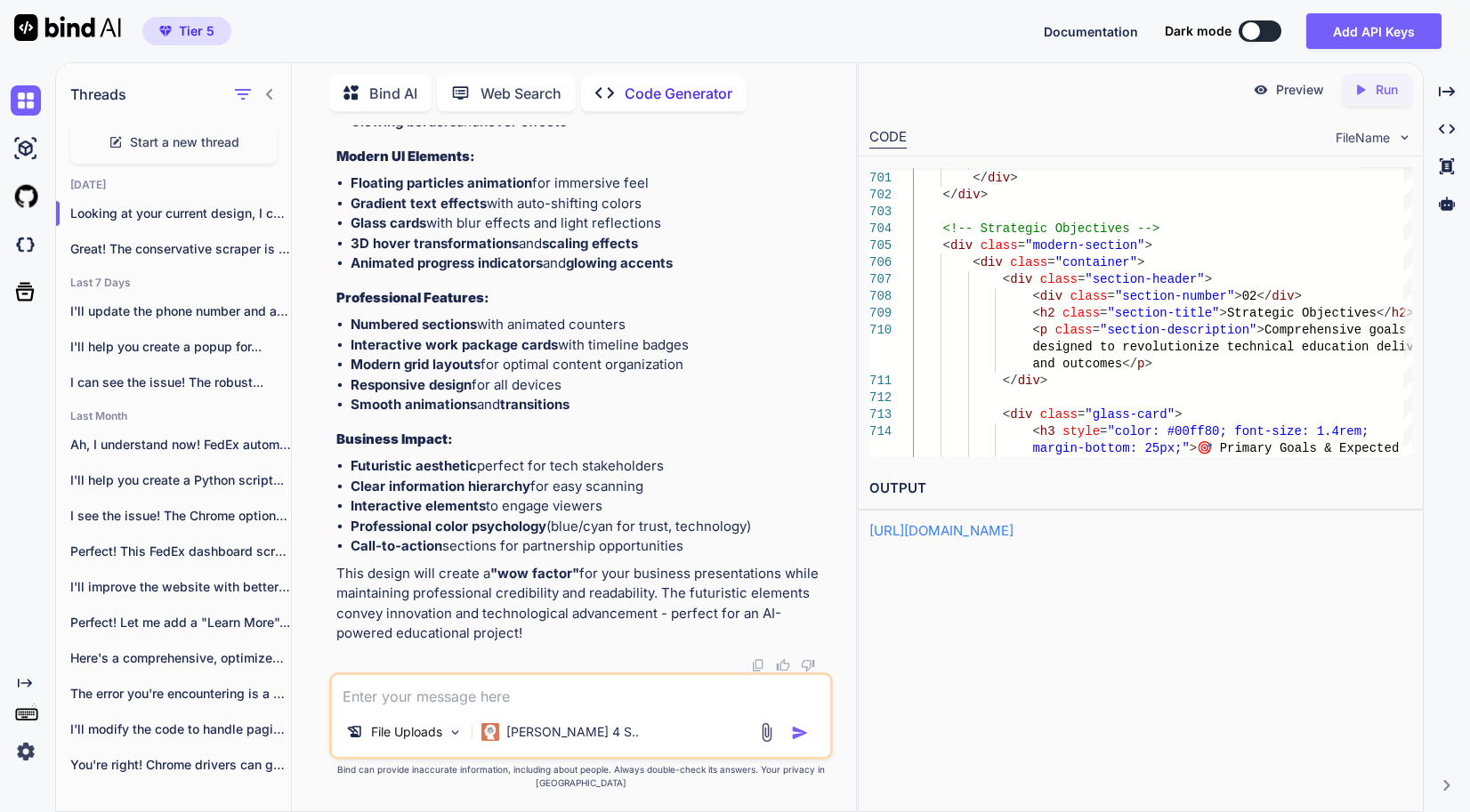
click at [1387, 87] on p "Run" at bounding box center [1387, 89] width 23 height 18
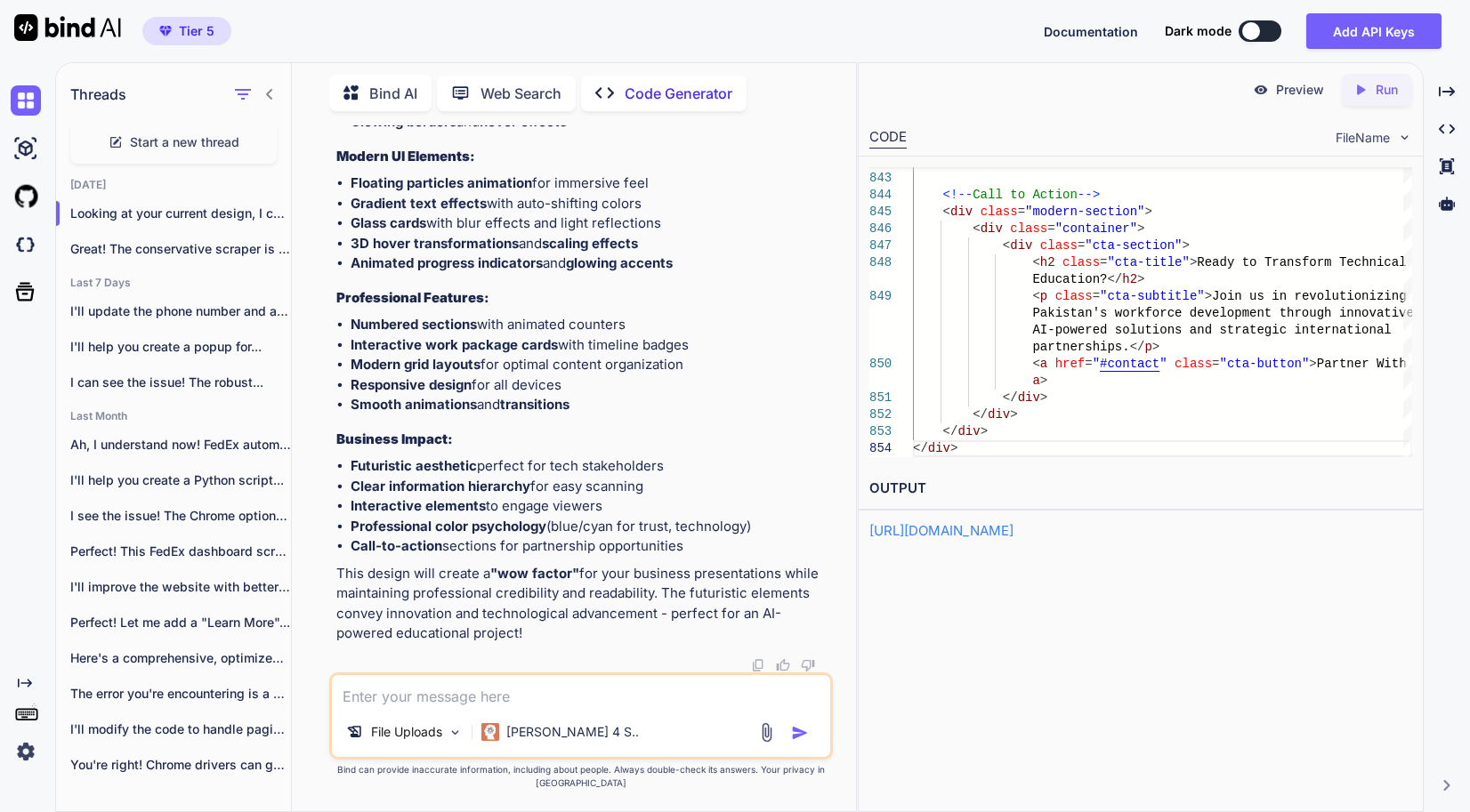
click at [1009, 523] on link "[URL][DOMAIN_NAME]" at bounding box center [942, 531] width 144 height 17
click at [553, 707] on textarea at bounding box center [581, 691] width 498 height 32
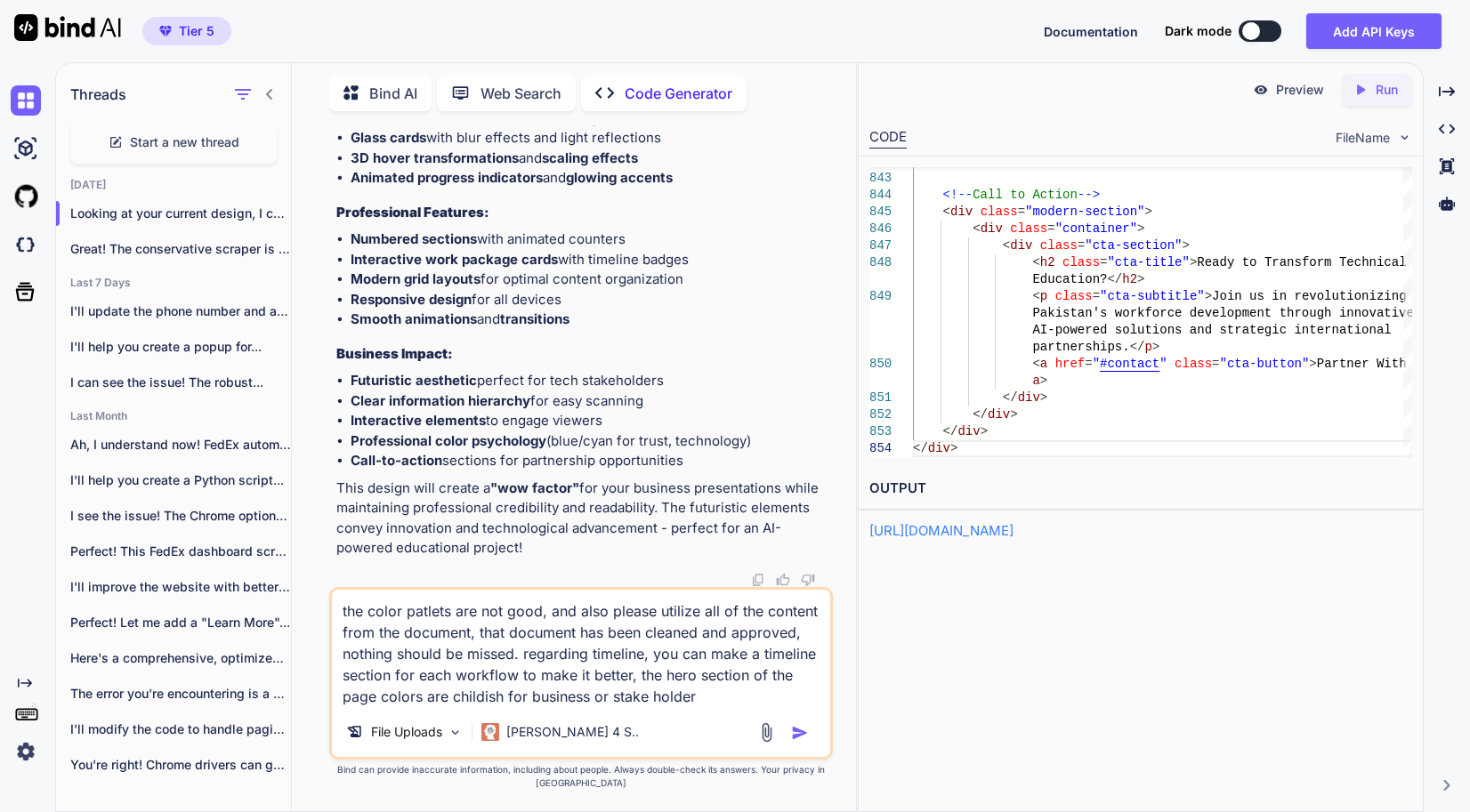
type textarea "the color patlets are not good, and also please utilize all of the content from…"
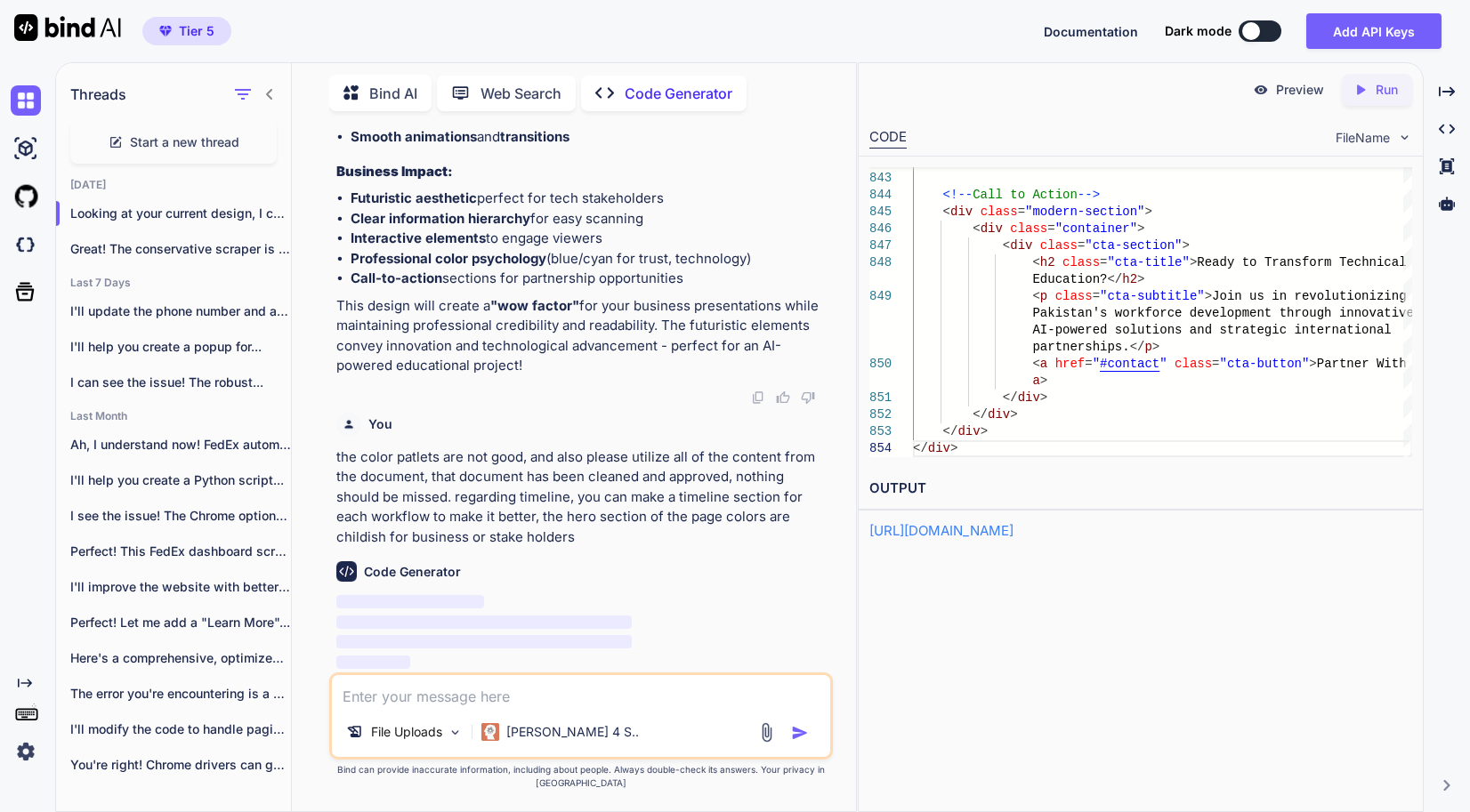
scroll to position [37417, 0]
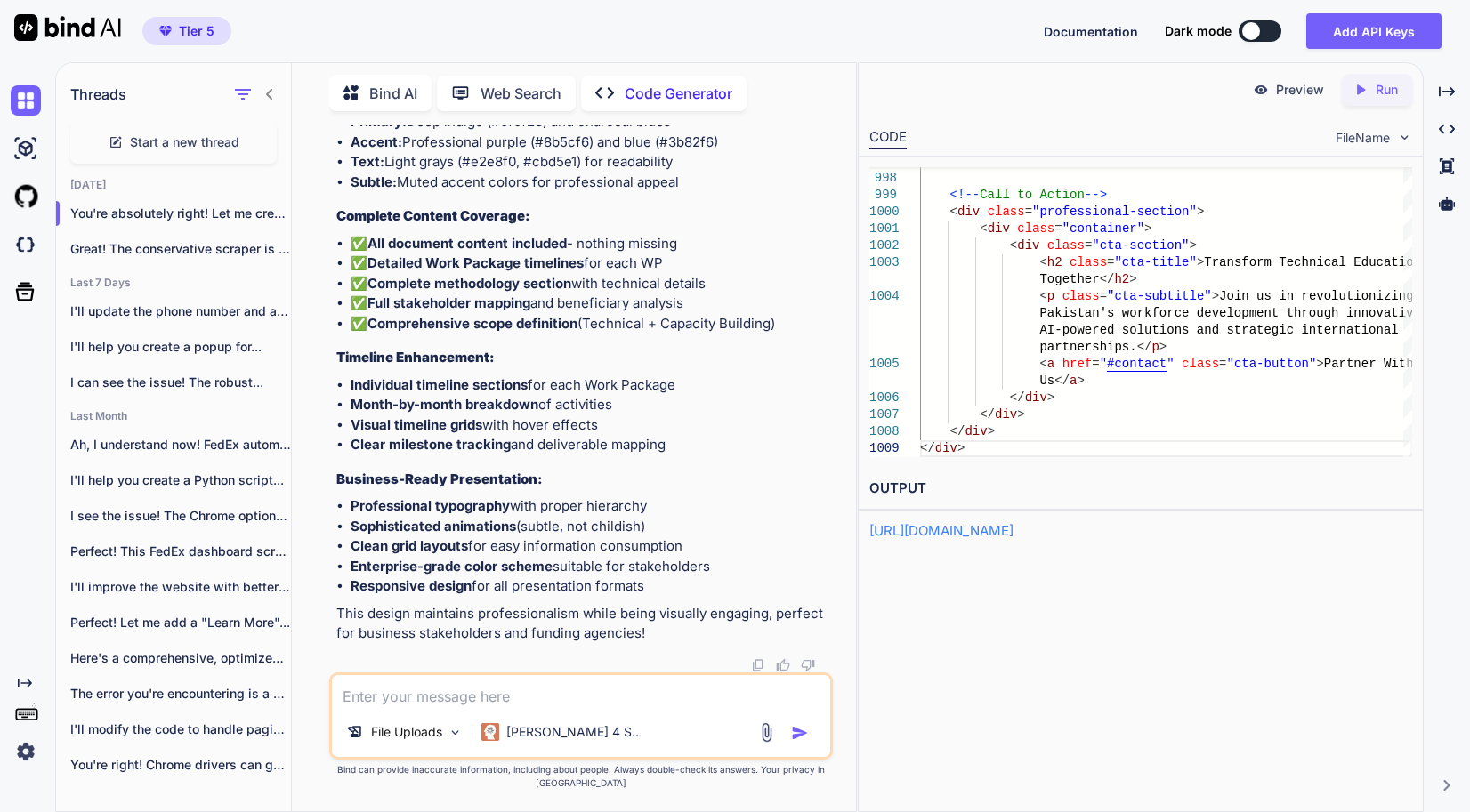
click at [1366, 88] on icon "Created with Pixso." at bounding box center [1360, 89] width 16 height 16
click at [1191, 709] on div "Preview Run CODE FileName 997 998 999 1000 1001 1002 1003 1004 1005 1006 1007 1…" at bounding box center [1140, 437] width 566 height 750
click at [1013, 532] on link "[URL][DOMAIN_NAME]" at bounding box center [942, 531] width 144 height 17
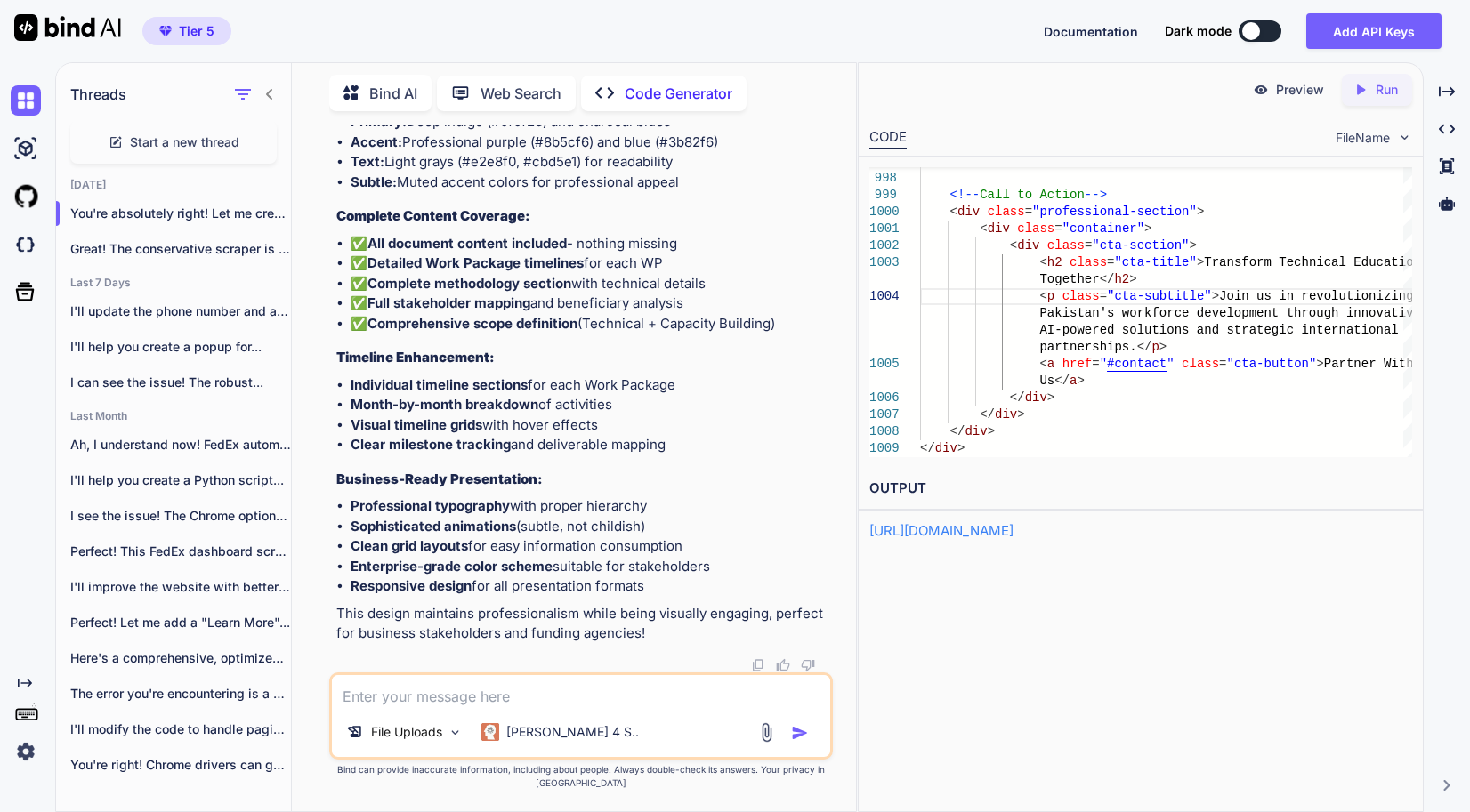
click at [530, 707] on textarea at bounding box center [581, 691] width 498 height 32
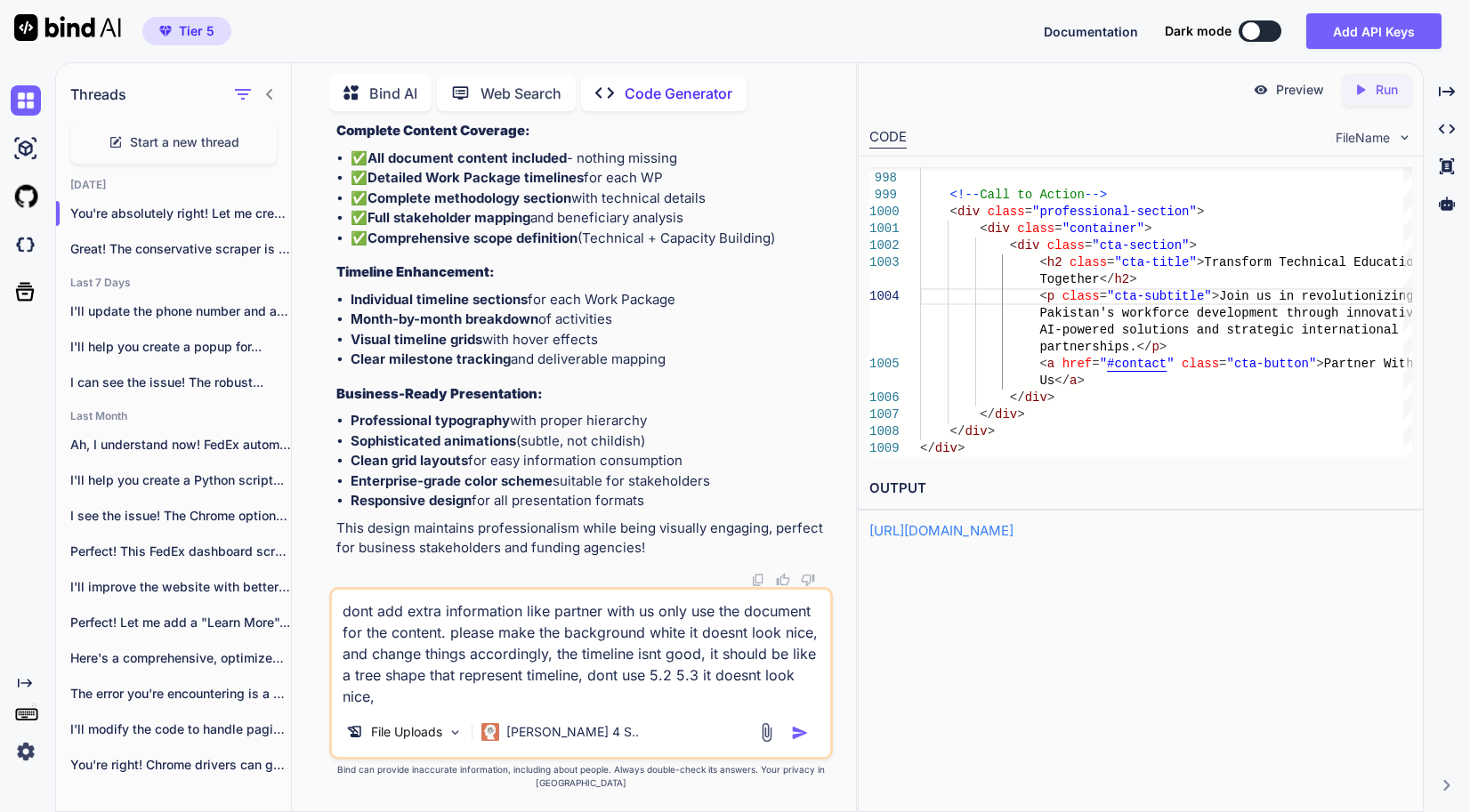
type textarea "dont add extra information like partner with us only use the document for the c…"
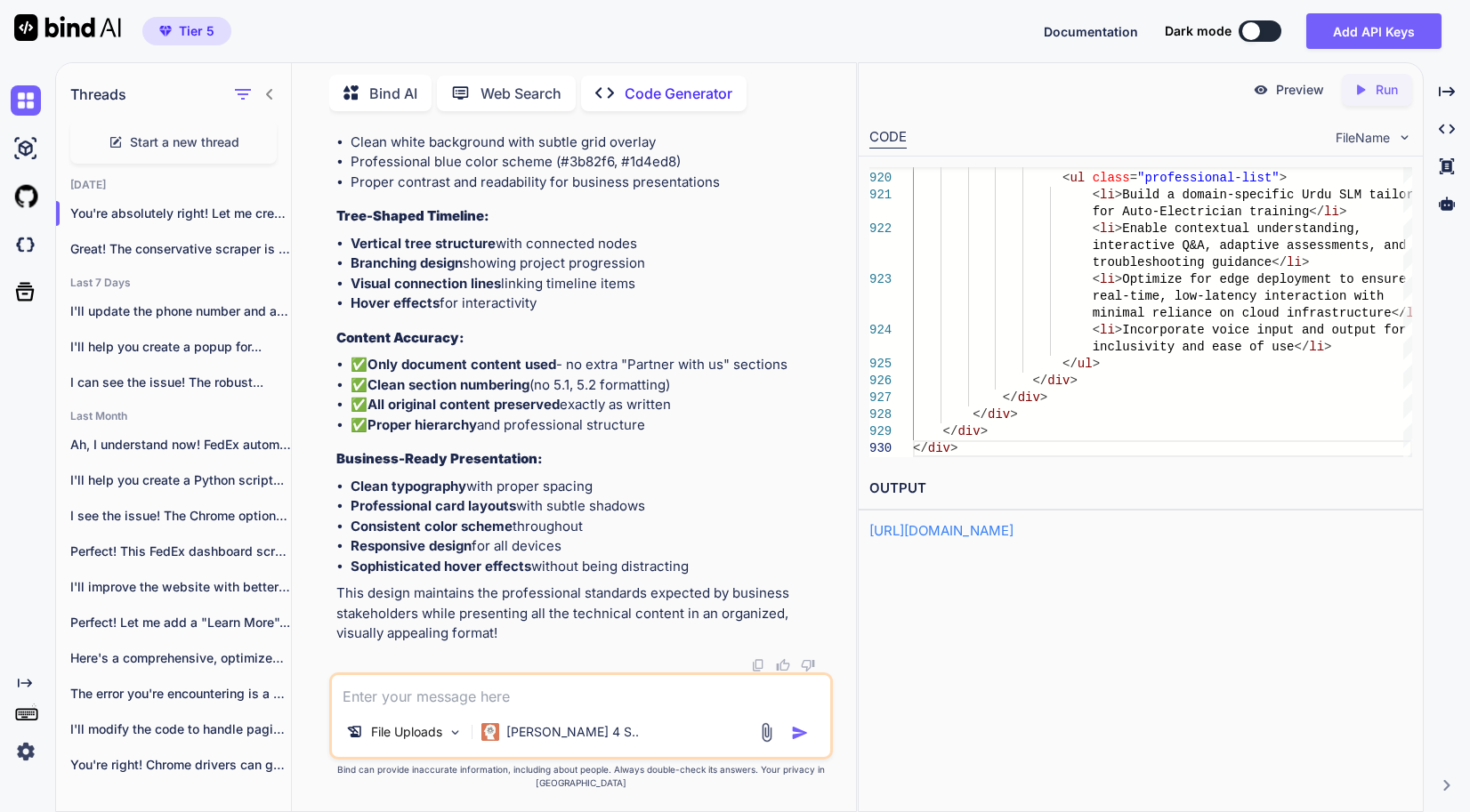
scroll to position [57484, 0]
click at [1358, 89] on icon at bounding box center [1361, 89] width 8 height 9
click at [961, 531] on link "[URL][DOMAIN_NAME]" at bounding box center [942, 531] width 144 height 17
click at [1370, 82] on icon "Created with Pixso." at bounding box center [1364, 89] width 23 height 16
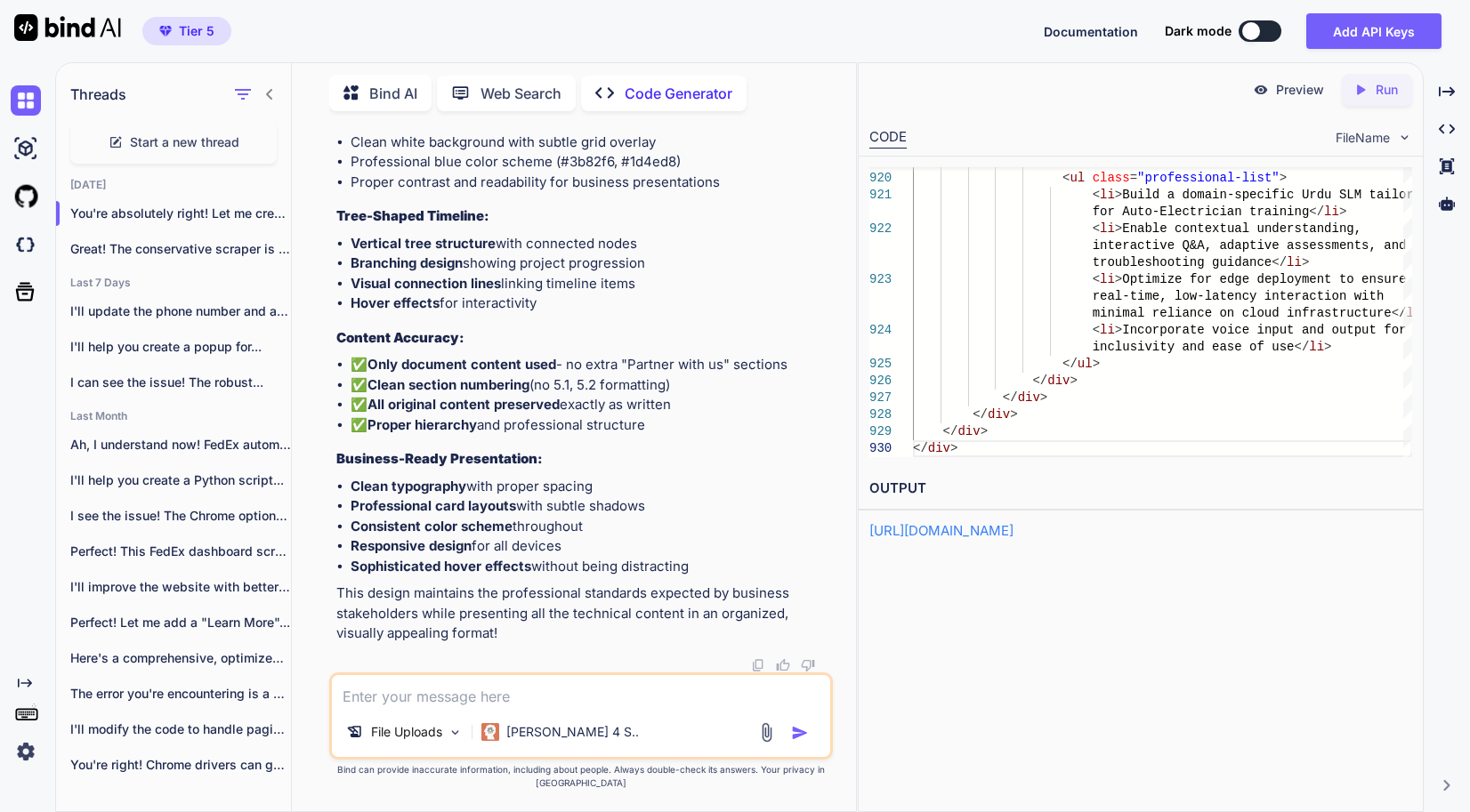
click at [995, 528] on link "[URL][DOMAIN_NAME]" at bounding box center [942, 531] width 144 height 17
click at [538, 691] on textarea at bounding box center [581, 691] width 498 height 32
click at [528, 699] on textarea at bounding box center [581, 691] width 498 height 32
click at [658, 705] on textarea "each work package should be separate" at bounding box center [581, 691] width 498 height 32
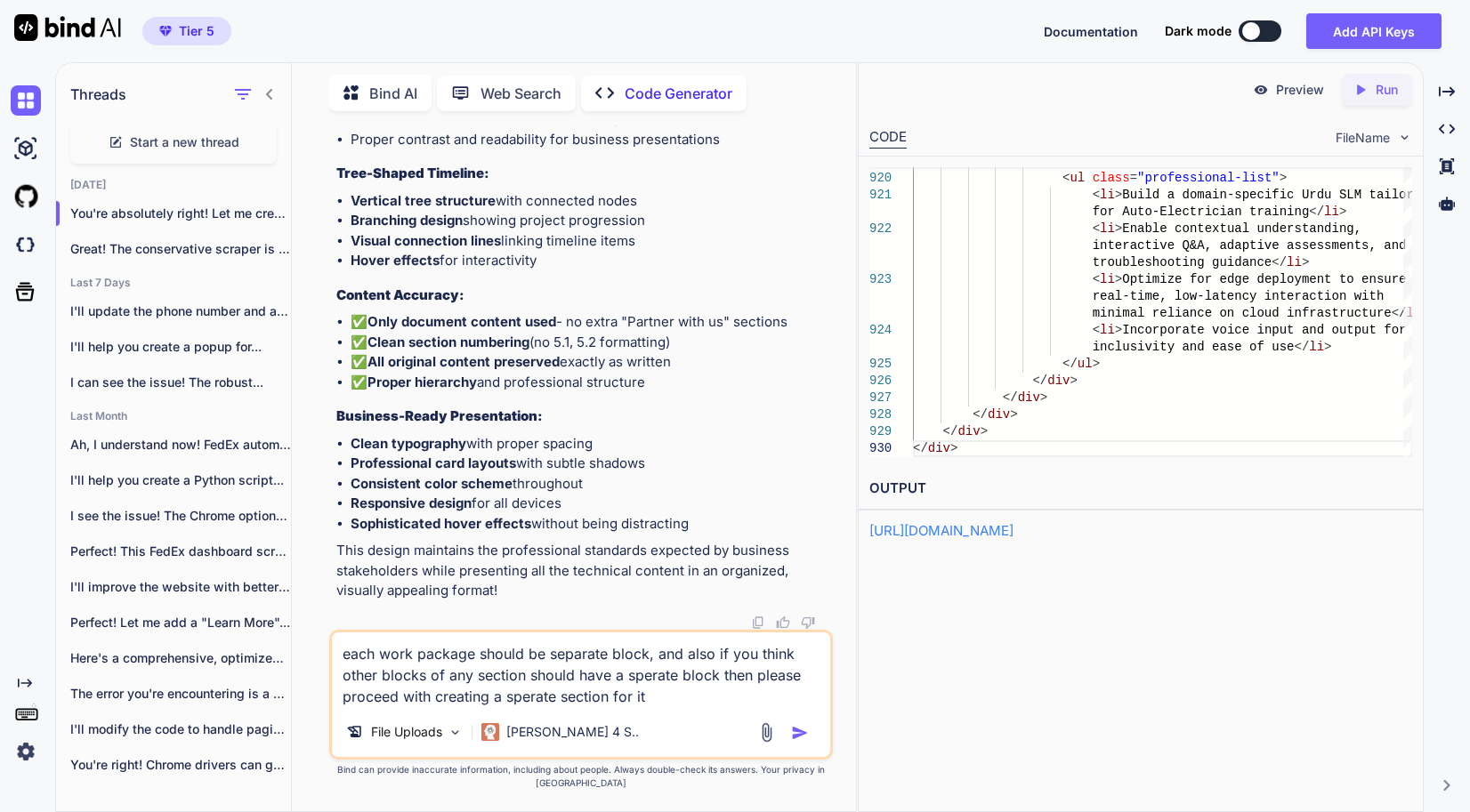
type textarea "each work package should be separate block, and also if you think other blocks …"
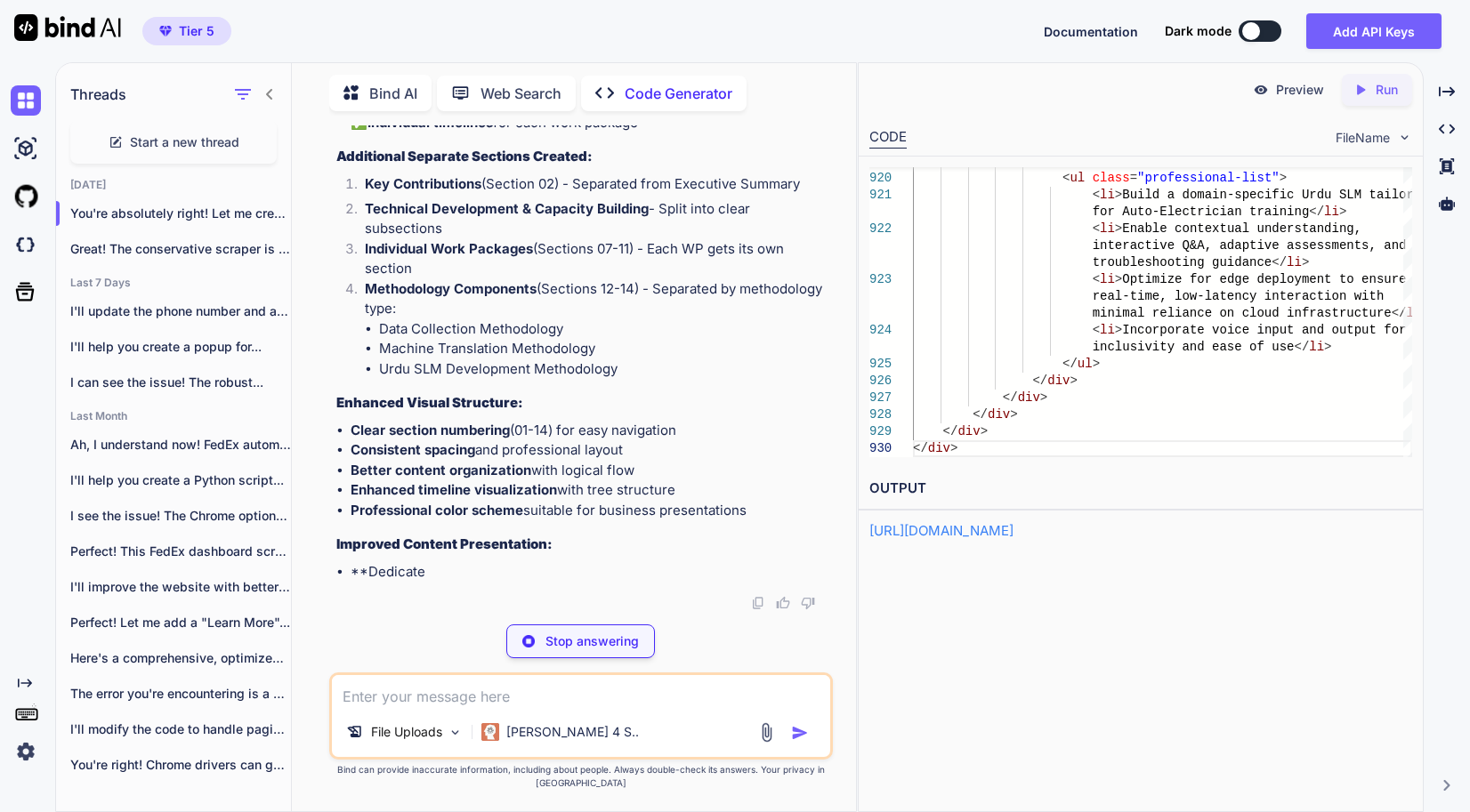
scroll to position [93704, 0]
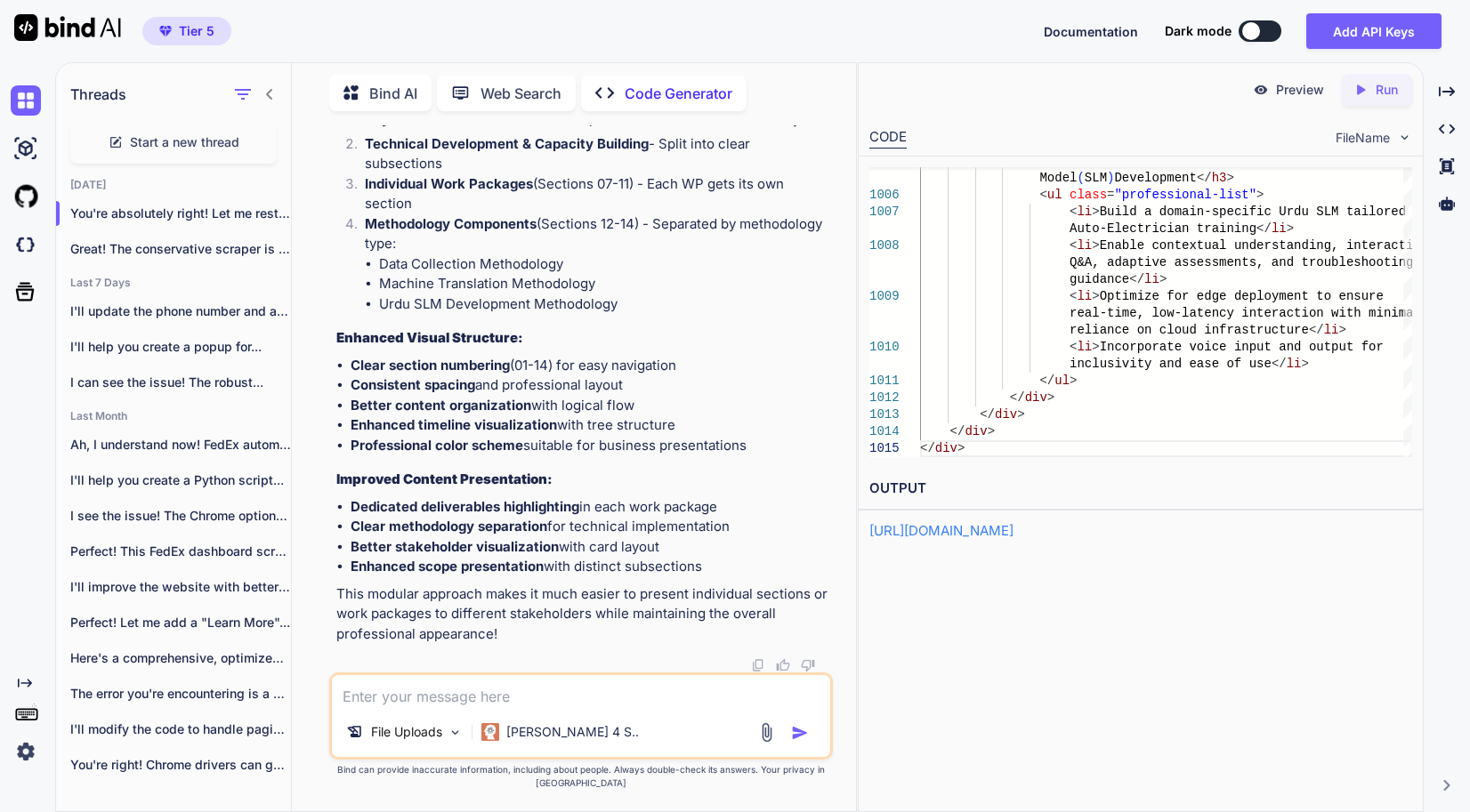
click at [1376, 88] on p "Run" at bounding box center [1387, 89] width 23 height 18
click at [1013, 524] on link "[URL][DOMAIN_NAME]" at bounding box center [942, 531] width 144 height 17
